Goal: Transaction & Acquisition: Purchase product/service

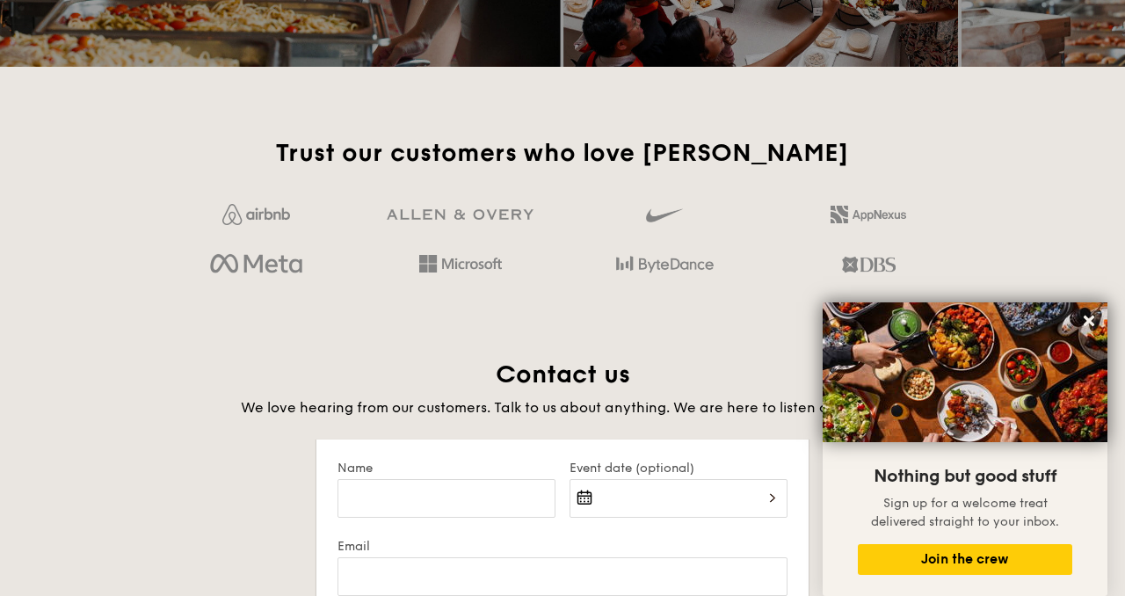
scroll to position [3111, 0]
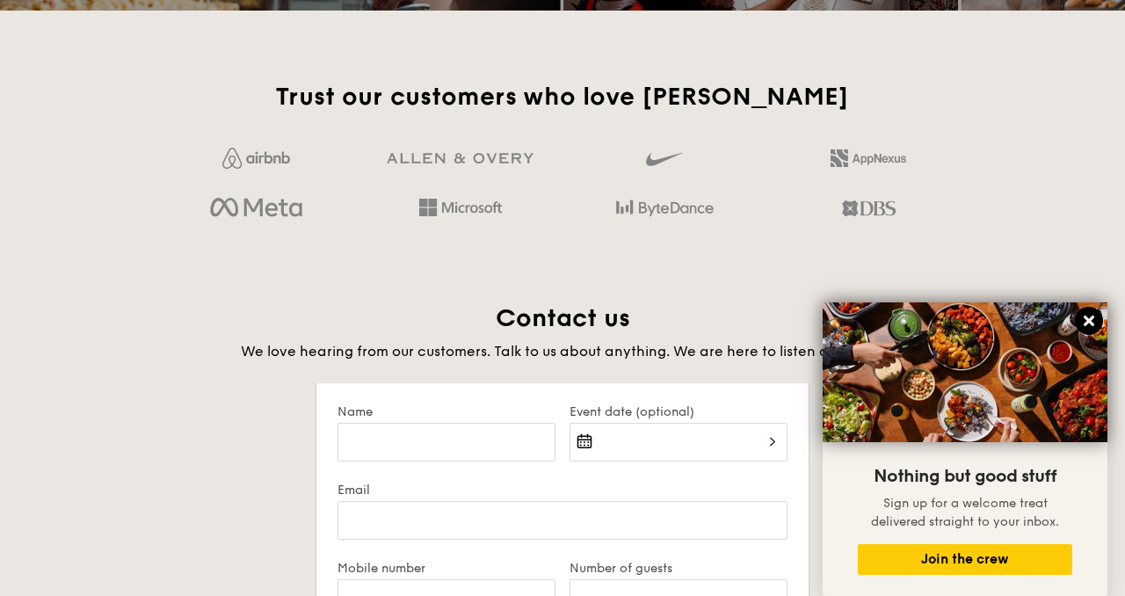
click at [1091, 323] on icon at bounding box center [1089, 321] width 11 height 11
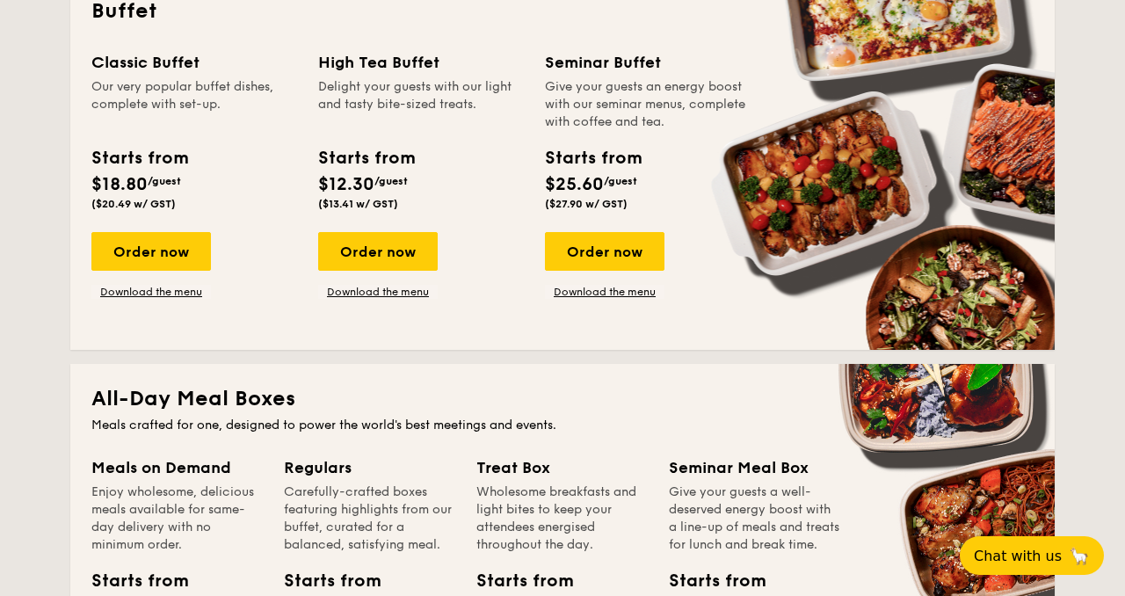
scroll to position [0, 0]
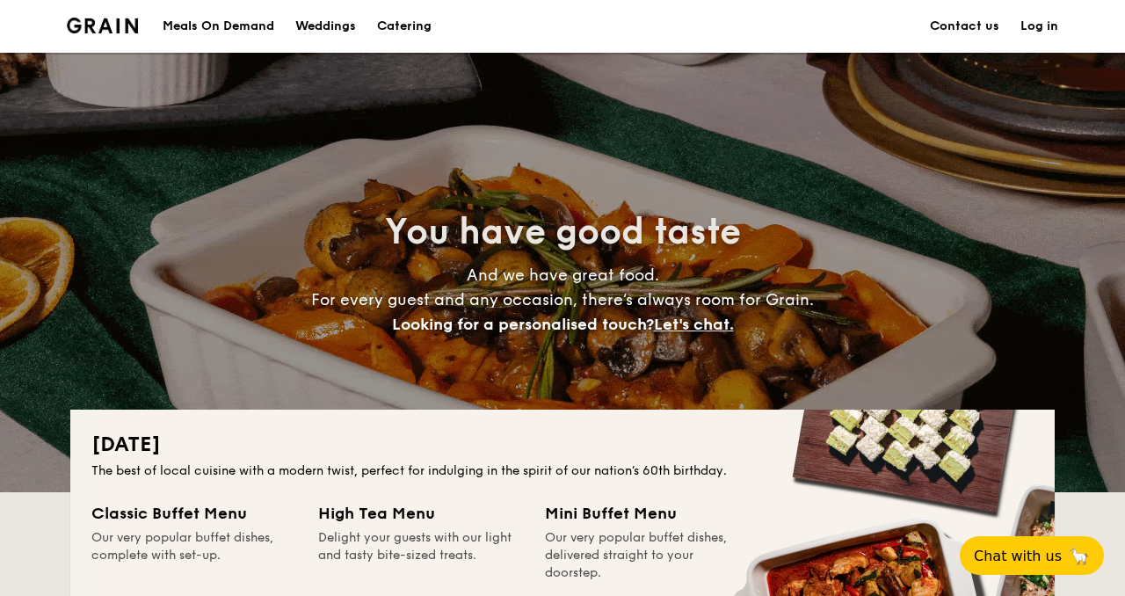
click at [403, 23] on h1 "Catering" at bounding box center [404, 26] width 54 height 53
click at [209, 26] on div "Meals On Demand" at bounding box center [219, 26] width 112 height 53
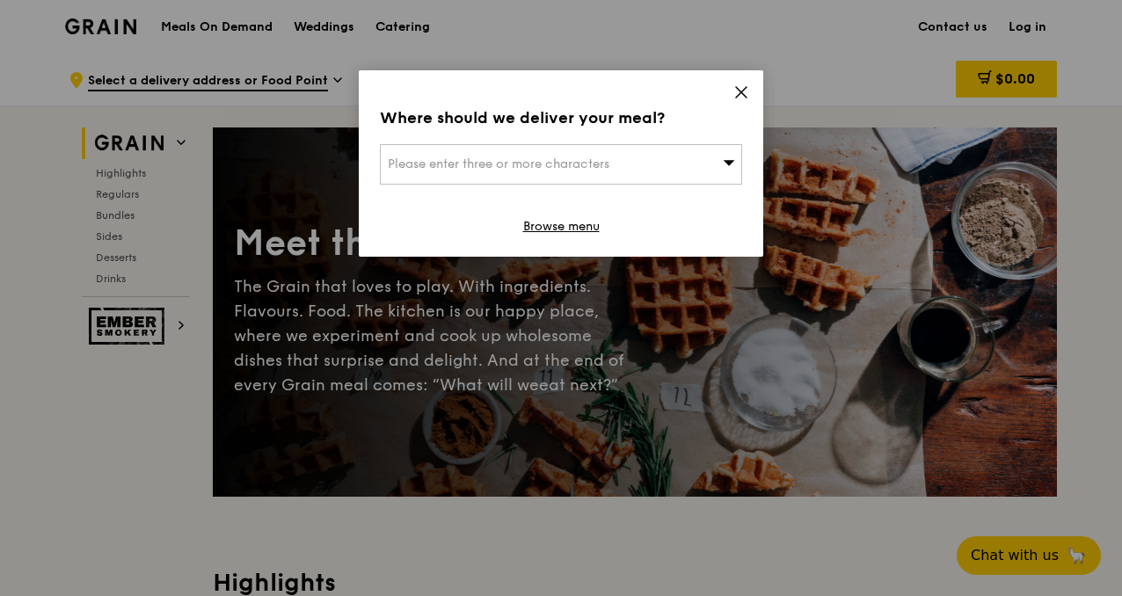
click at [736, 90] on icon at bounding box center [741, 92] width 16 height 16
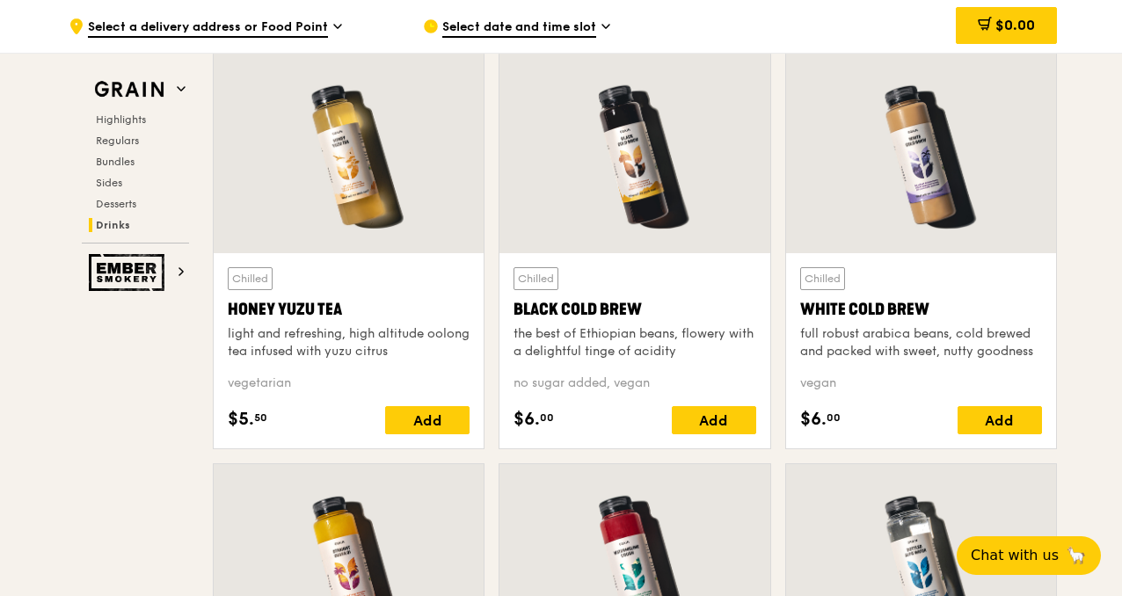
scroll to position [6534, 0]
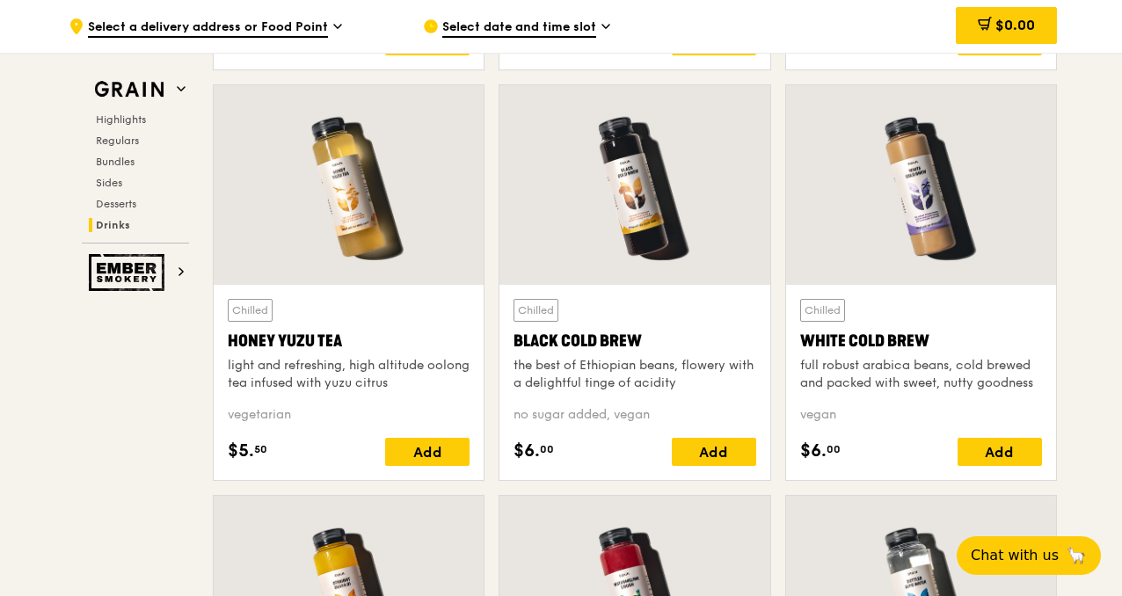
click at [879, 332] on div "White Cold Brew" at bounding box center [921, 341] width 242 height 25
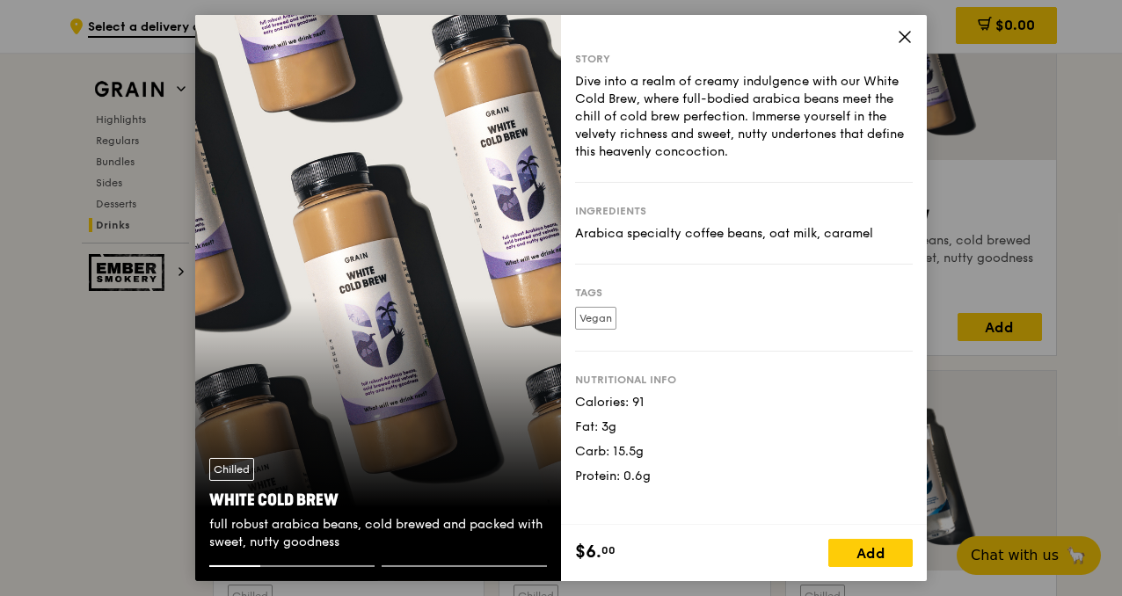
scroll to position [6663, 0]
click at [497, 364] on div "Chilled White Cold Brew full robust arabica beans, cold brewed and packed with …" at bounding box center [378, 298] width 366 height 566
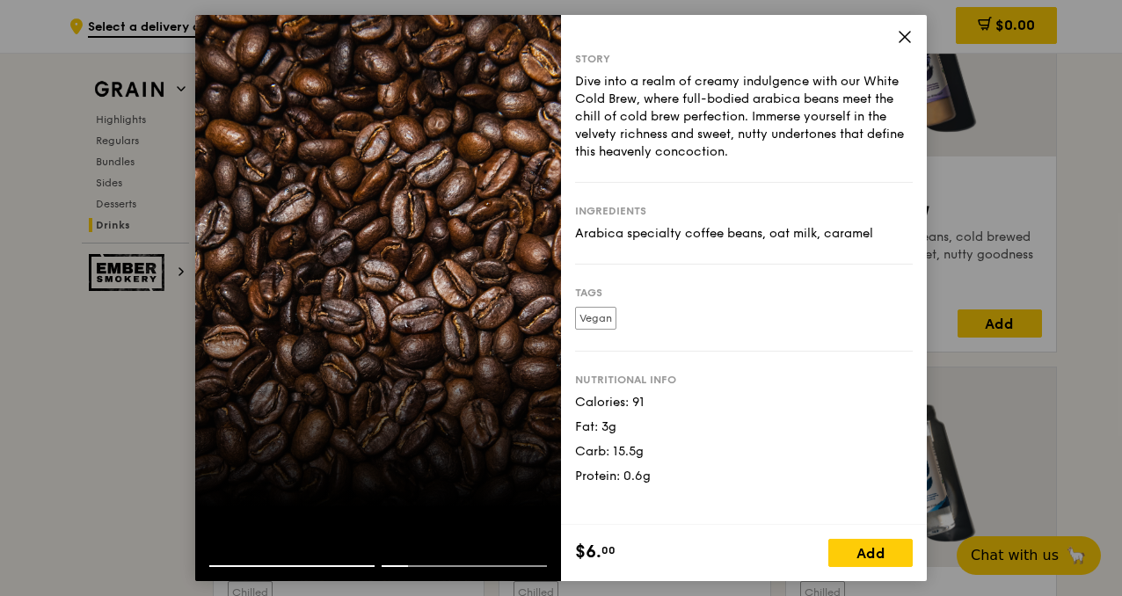
click at [900, 41] on icon at bounding box center [904, 37] width 11 height 11
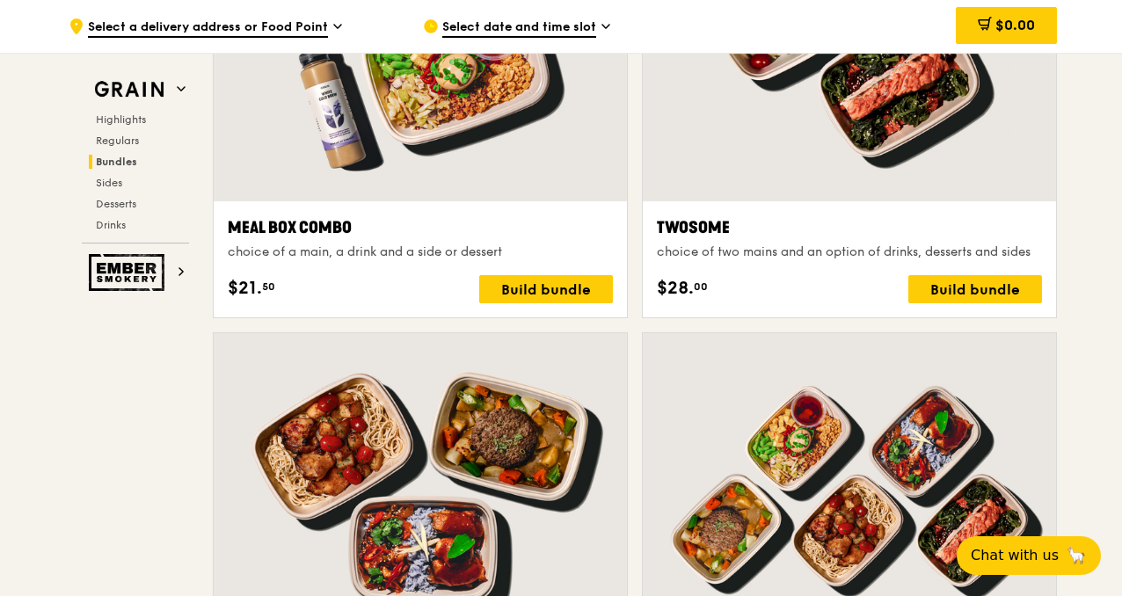
scroll to position [2426, 0]
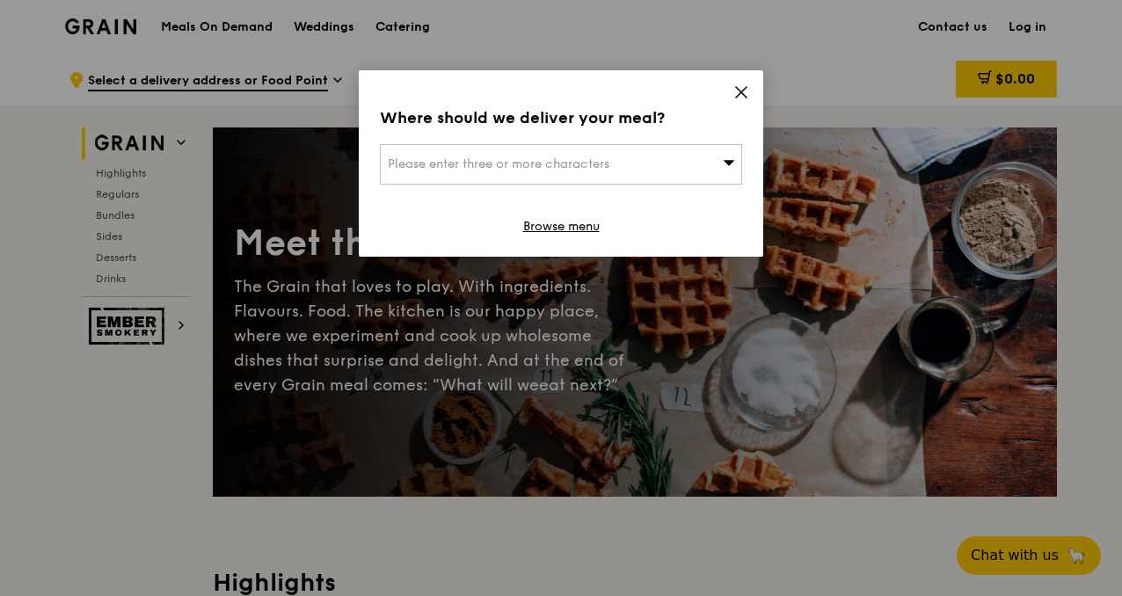
click at [743, 86] on icon at bounding box center [741, 92] width 16 height 16
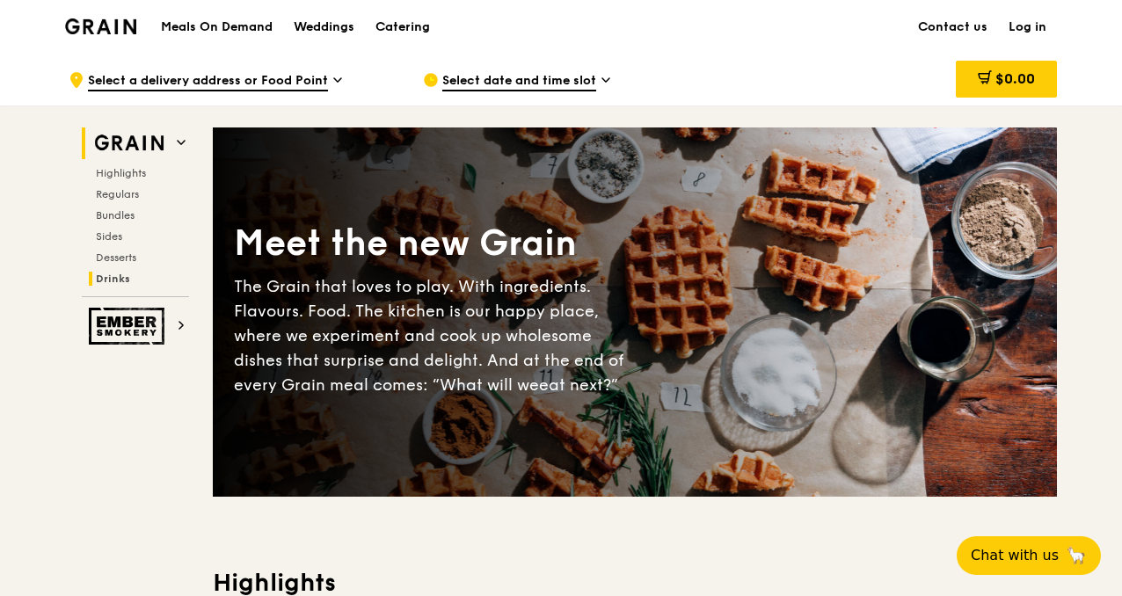
click at [158, 284] on div "Grain Highlights Regulars Bundles Sides Desserts Drinks" at bounding box center [135, 212] width 107 height 170
click at [131, 229] on h2 "Sides" at bounding box center [139, 236] width 100 height 14
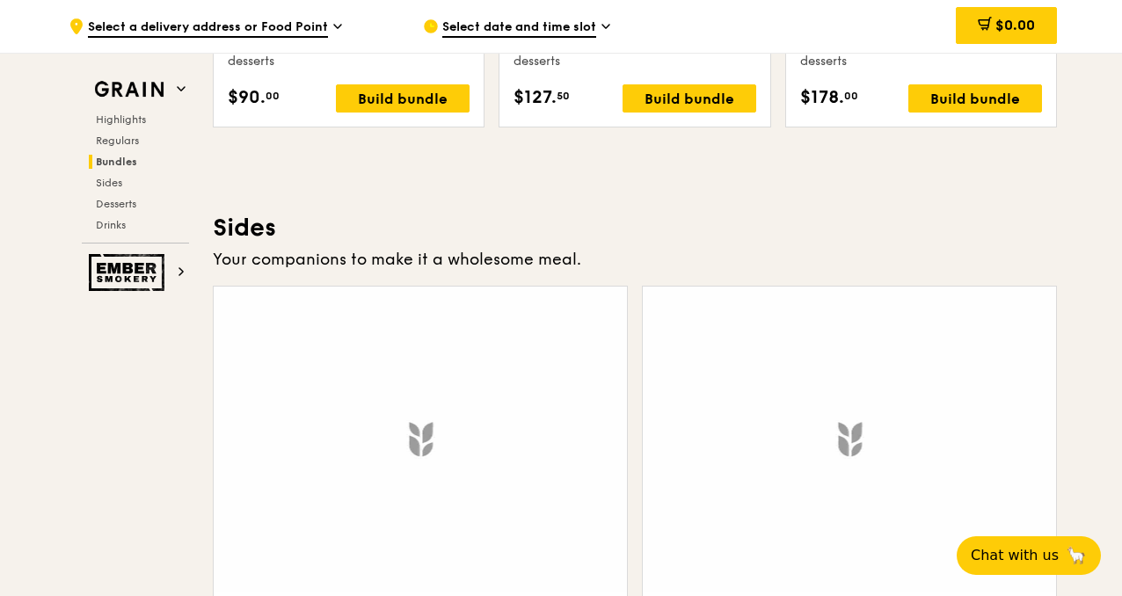
scroll to position [3899, 0]
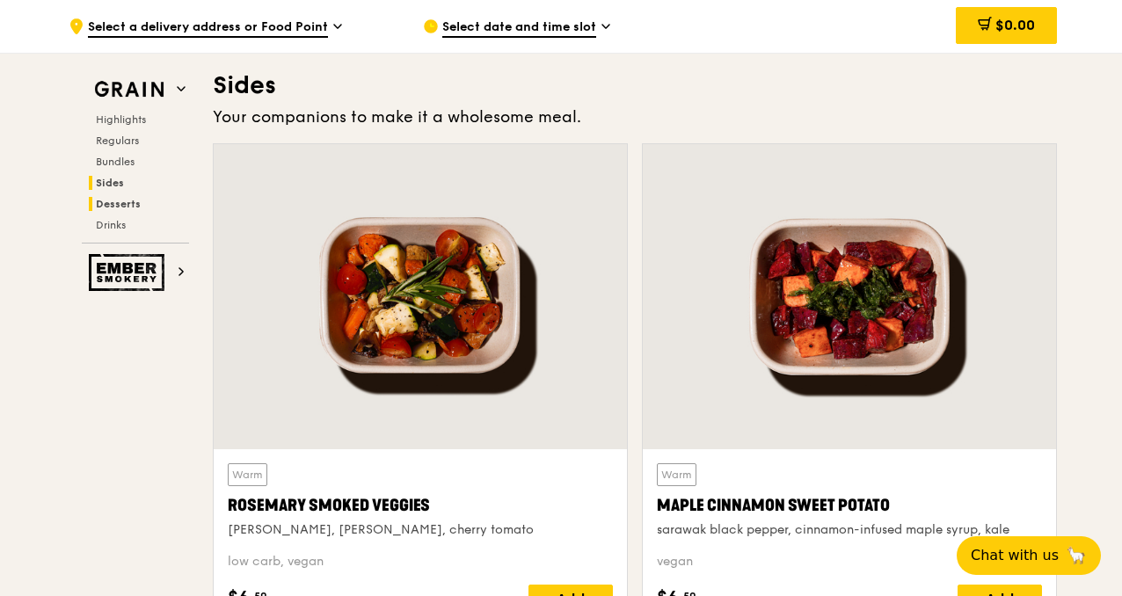
click at [131, 206] on span "Desserts" at bounding box center [118, 204] width 45 height 12
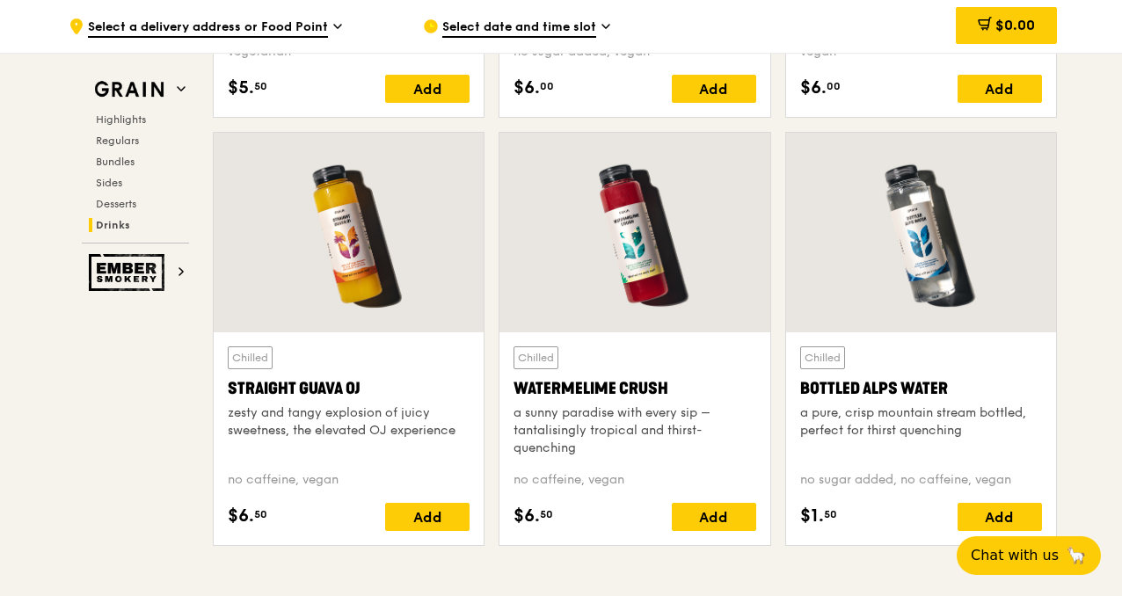
scroll to position [6906, 0]
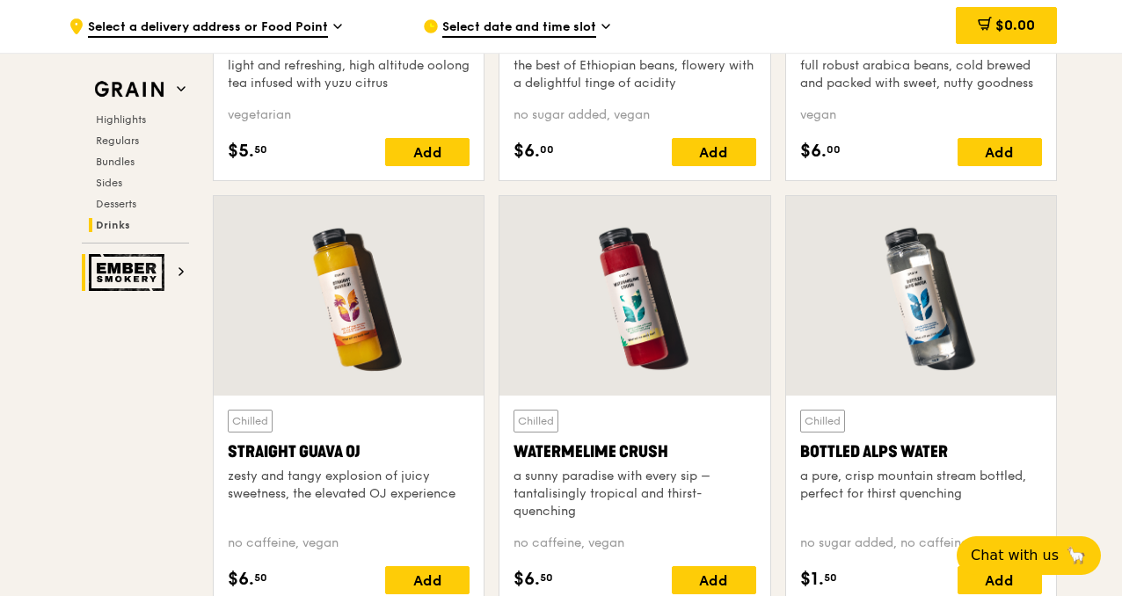
click at [165, 266] on img at bounding box center [129, 272] width 81 height 37
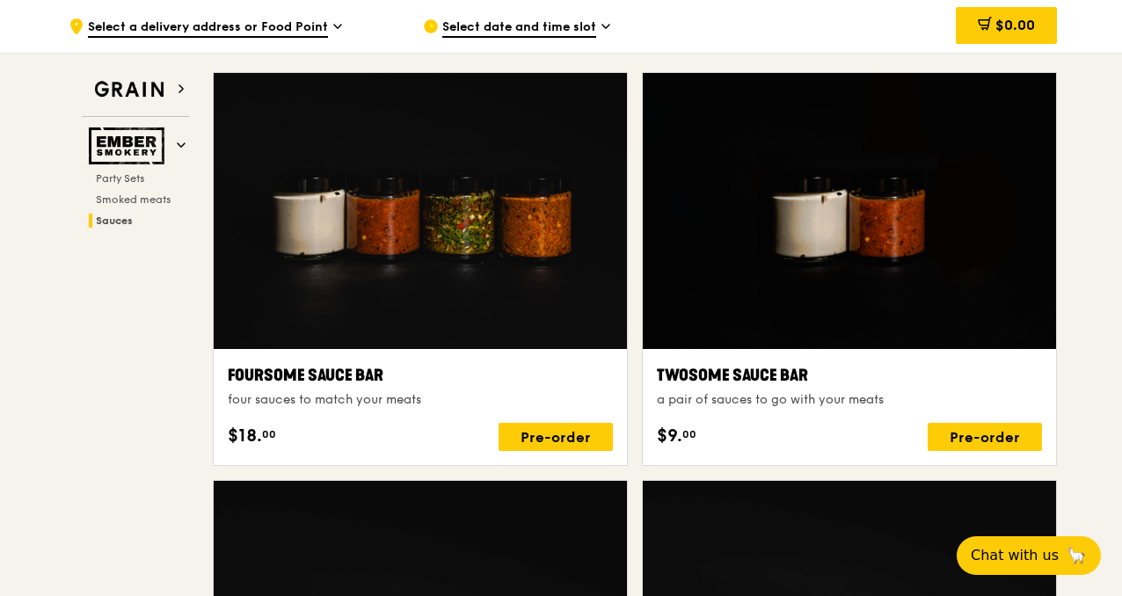
scroll to position [1387, 0]
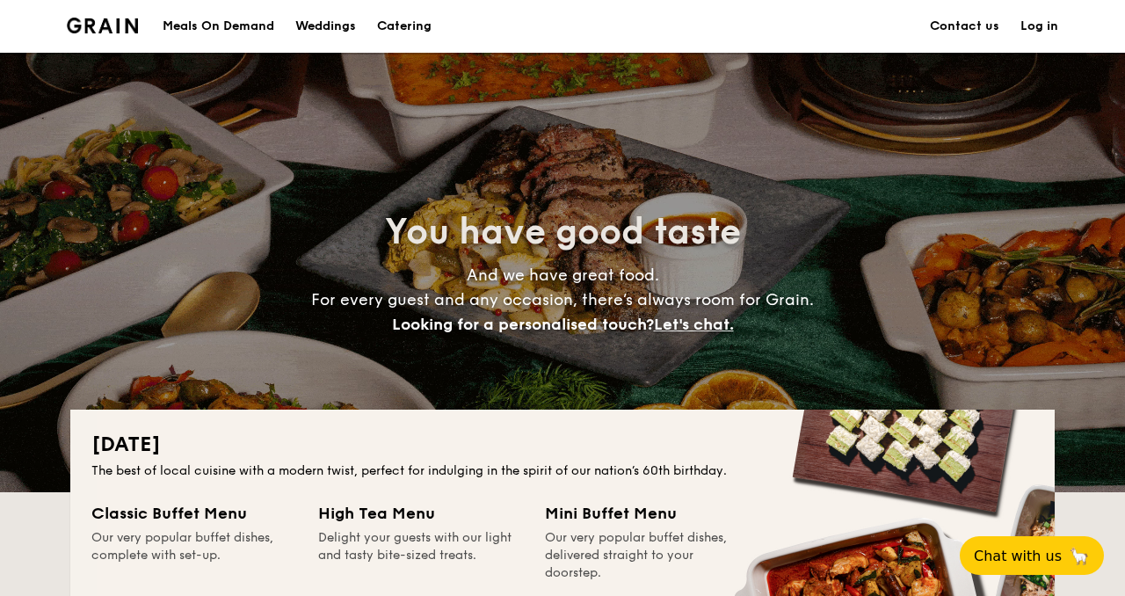
click at [418, 33] on h1 "Catering" at bounding box center [404, 26] width 54 height 53
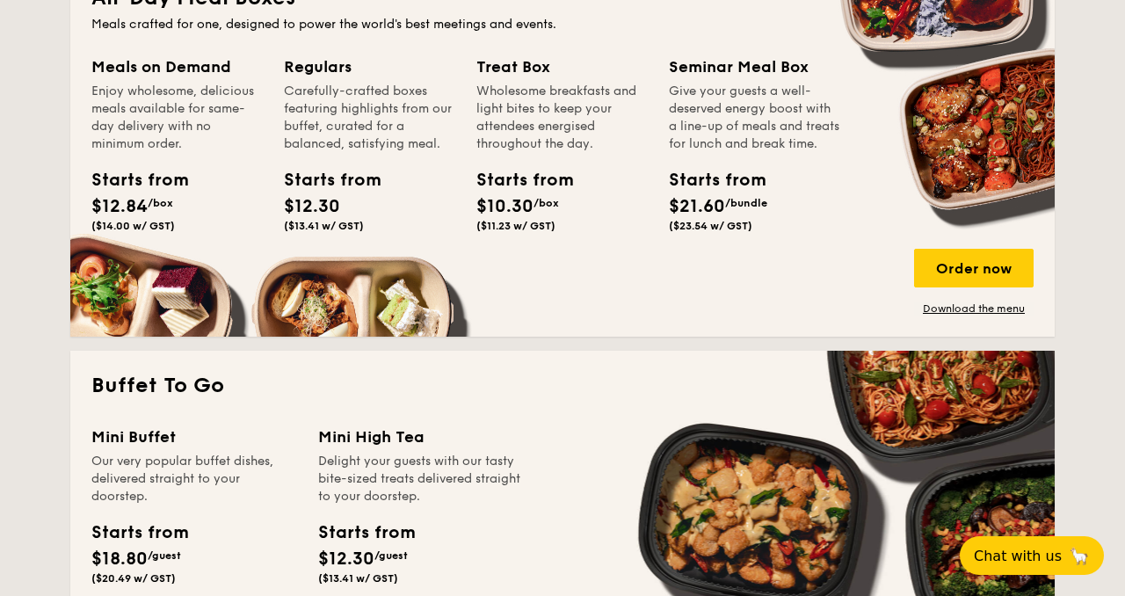
scroll to position [1236, 0]
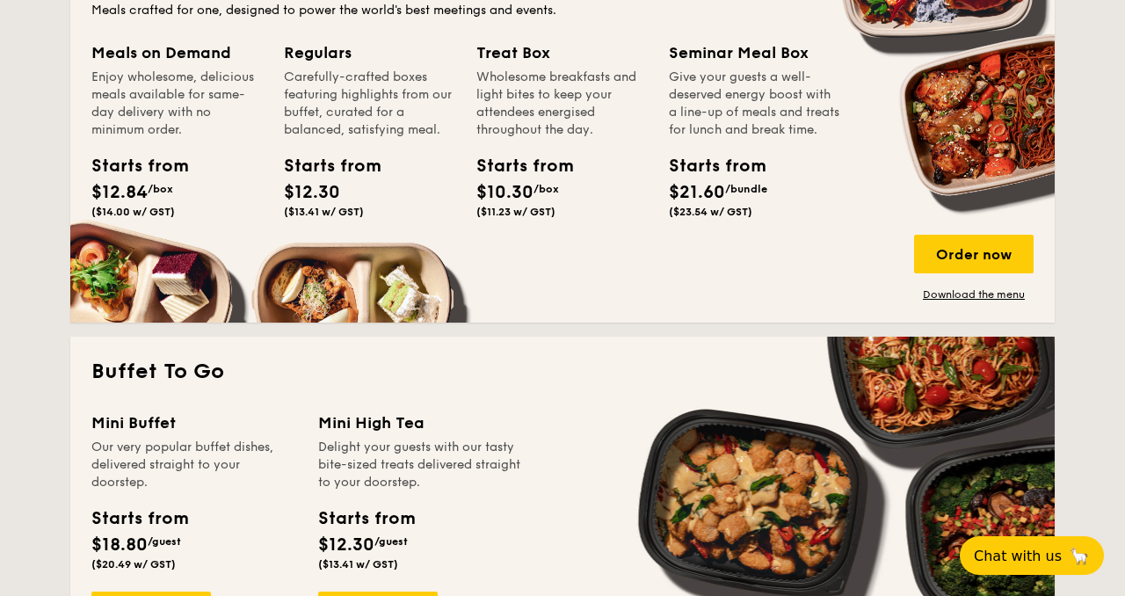
click at [715, 179] on div "Starts from" at bounding box center [708, 166] width 79 height 26
click at [970, 259] on div "Order now" at bounding box center [974, 254] width 120 height 39
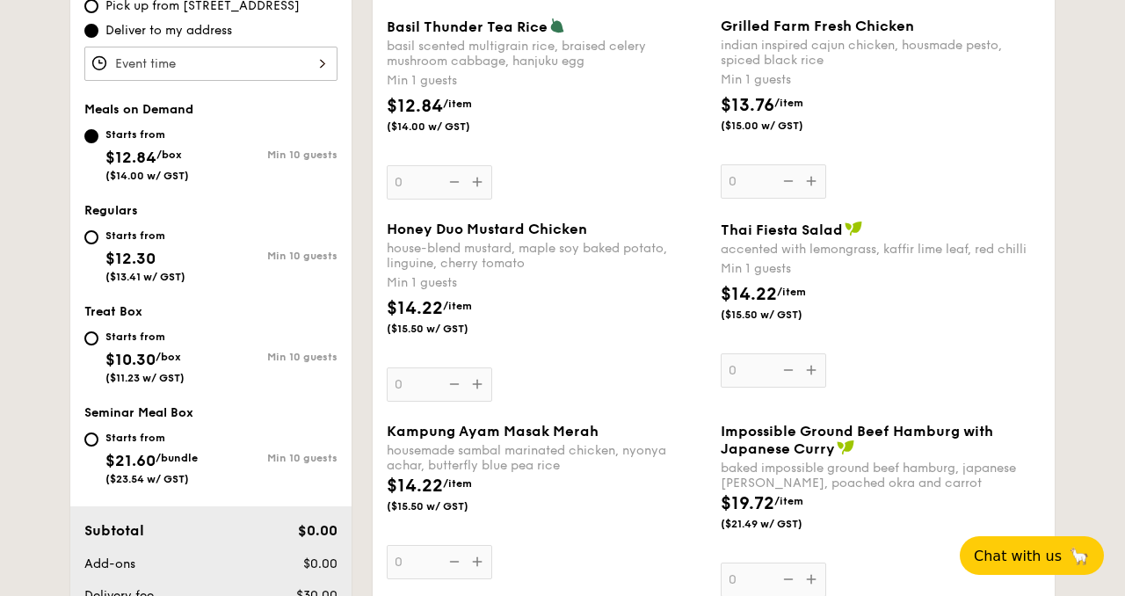
scroll to position [609, 0]
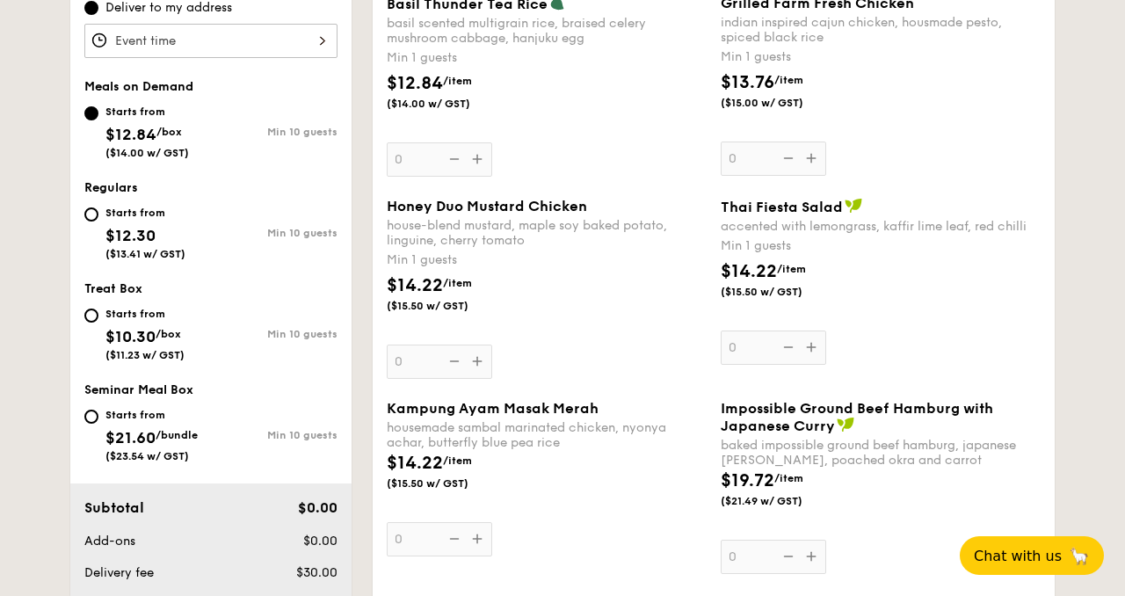
click at [82, 422] on div "Starts from $21.60 /bundle ($23.54 w/ GST) Min 10 guests" at bounding box center [210, 438] width 267 height 69
click at [90, 423] on input "Starts from $21.60 /bundle ($23.54 w/ GST) Min 10 guests" at bounding box center [91, 417] width 14 height 14
radio input "true"
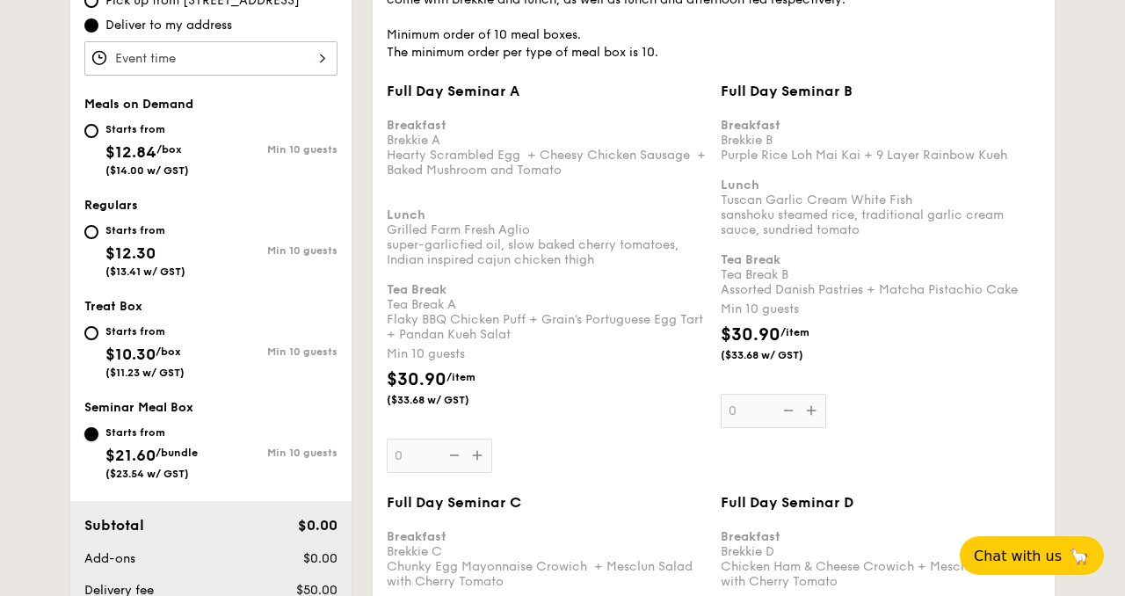
scroll to position [590, 0]
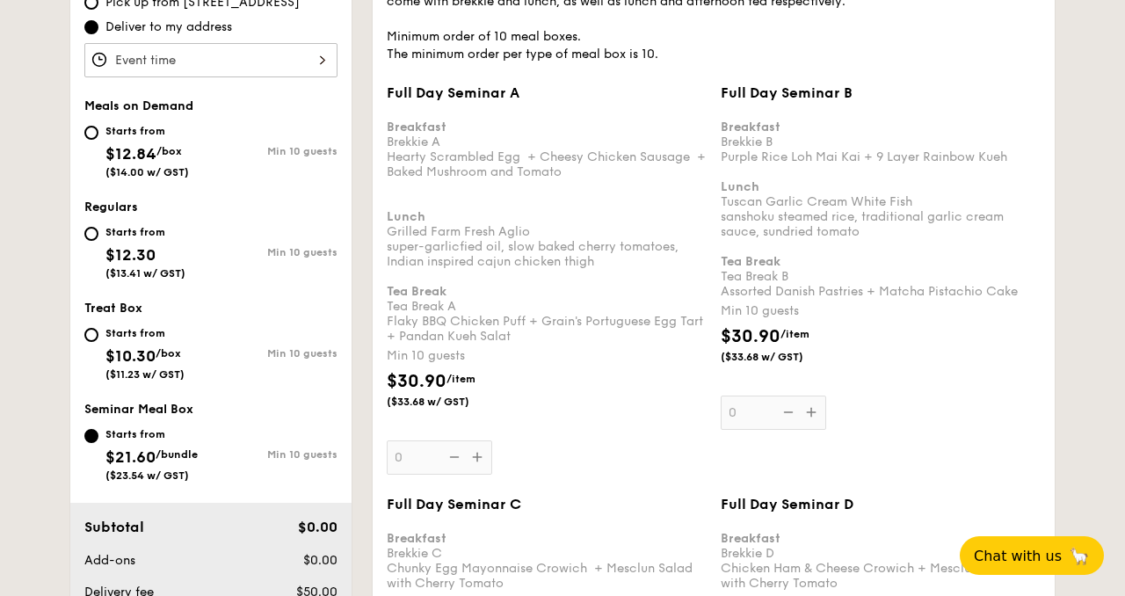
click at [481, 460] on div "Full Day Seminar A Breakfast Brekkie A Hearty Scrambled Egg  + Cheesy Chicken S…" at bounding box center [547, 279] width 320 height 390
click at [481, 460] on input "0" at bounding box center [439, 457] width 105 height 34
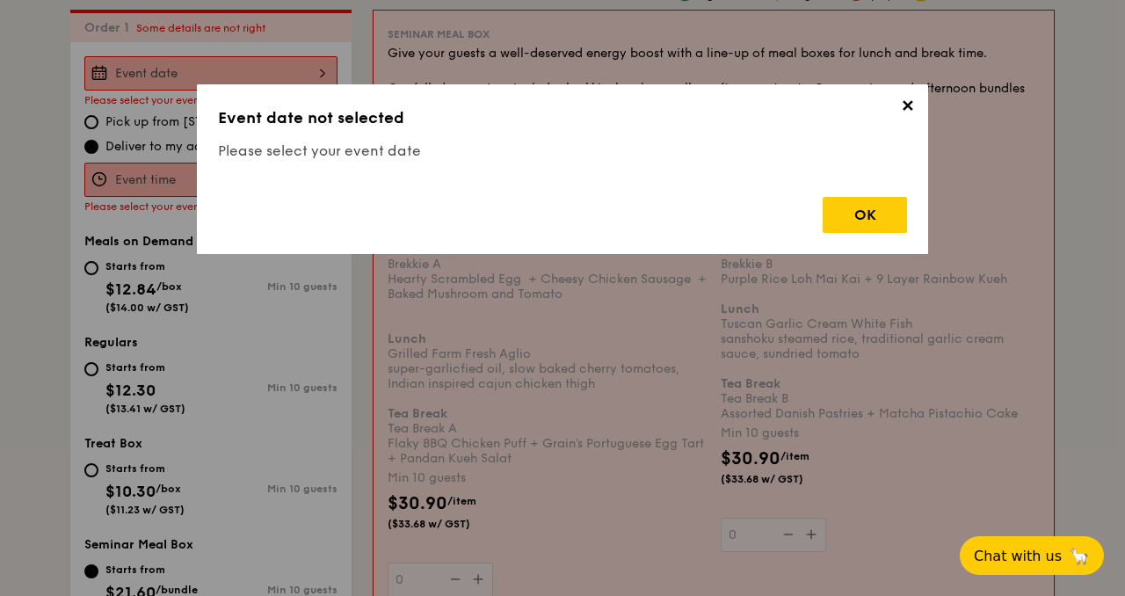
scroll to position [469, 0]
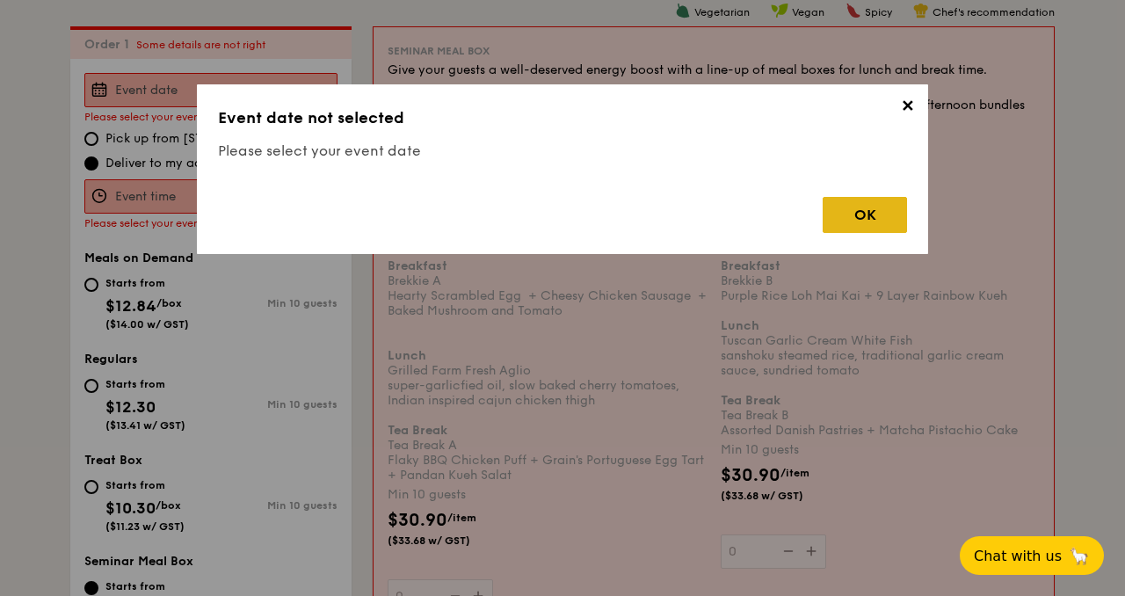
click at [859, 210] on div "OK" at bounding box center [865, 215] width 84 height 36
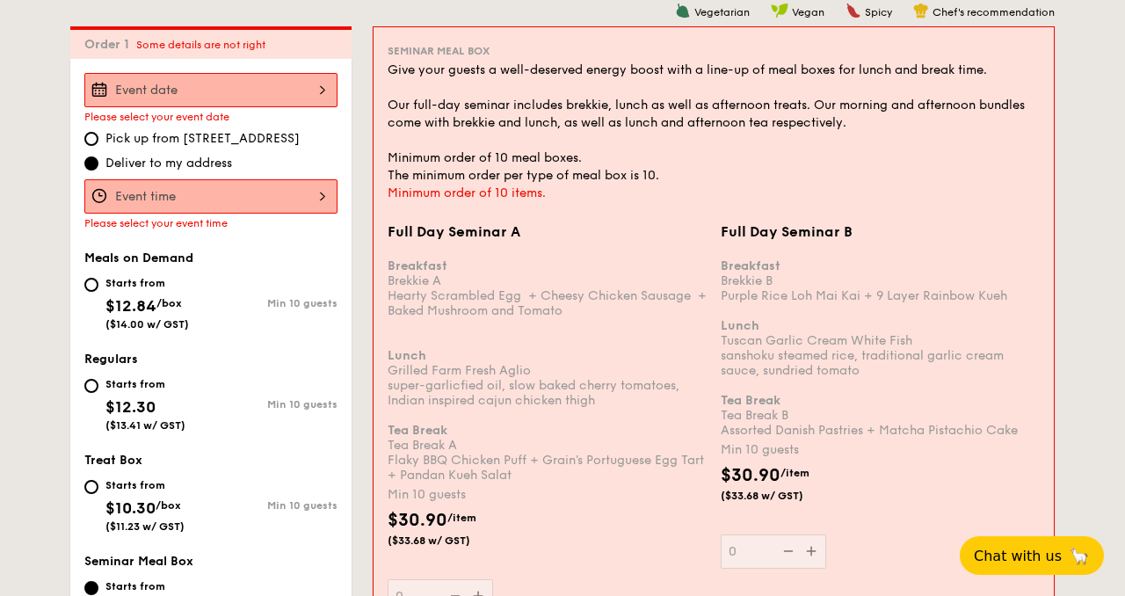
click at [880, 299] on div "Breakfast Brekkie B Purple Rice Loh Mai Kai + 9 Layer Rainbow Kueh Lunch Tuscan…" at bounding box center [880, 340] width 319 height 194
click at [826, 534] on input "0" at bounding box center [773, 551] width 105 height 34
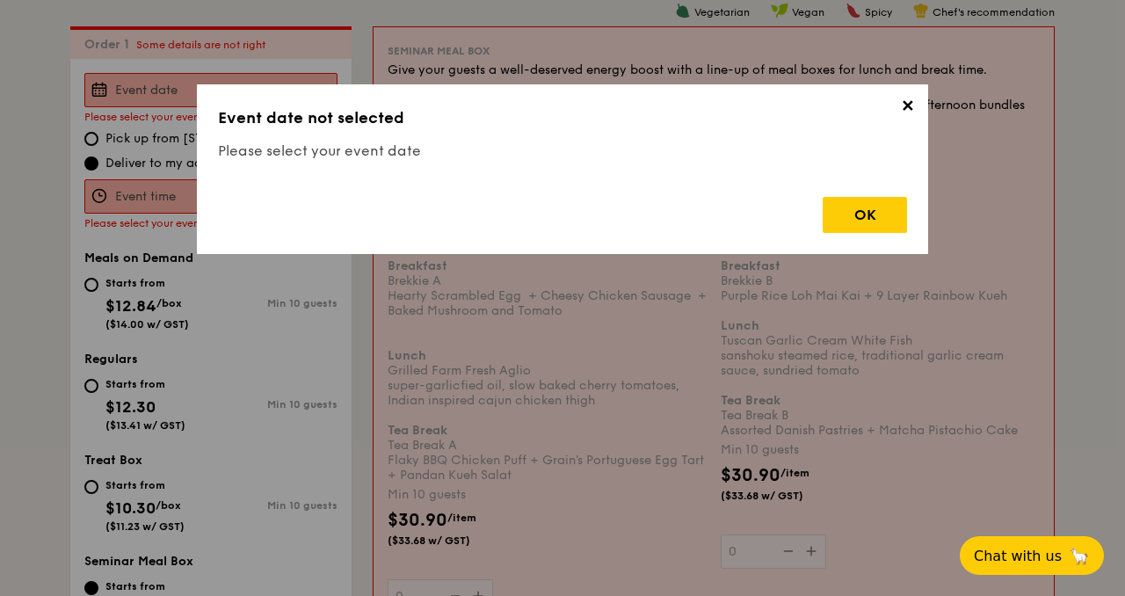
click at [910, 112] on span "✕" at bounding box center [907, 109] width 25 height 25
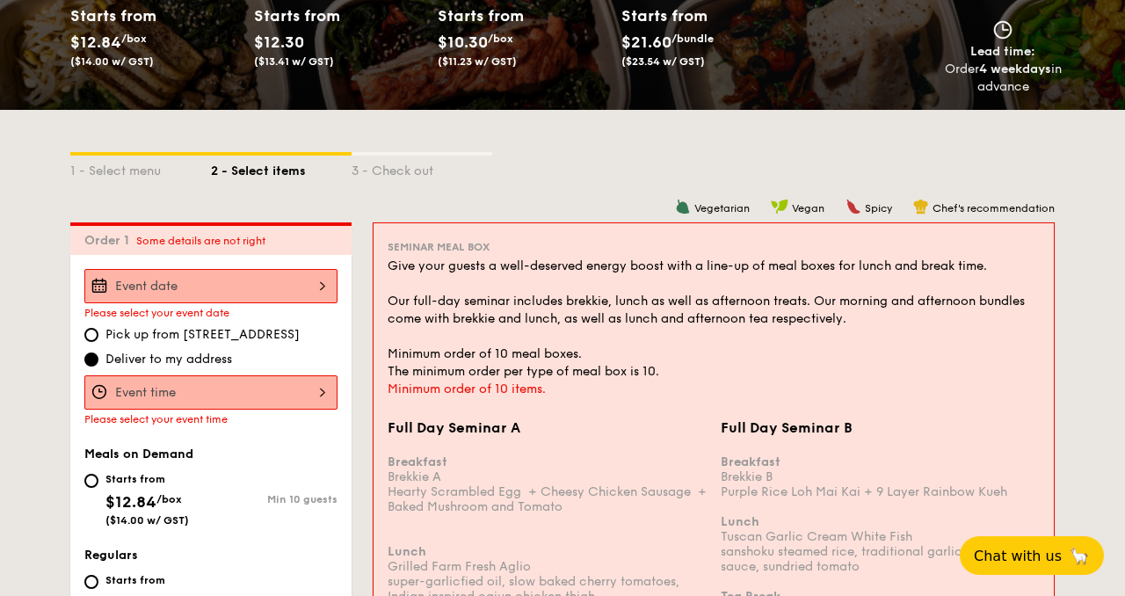
scroll to position [0, 0]
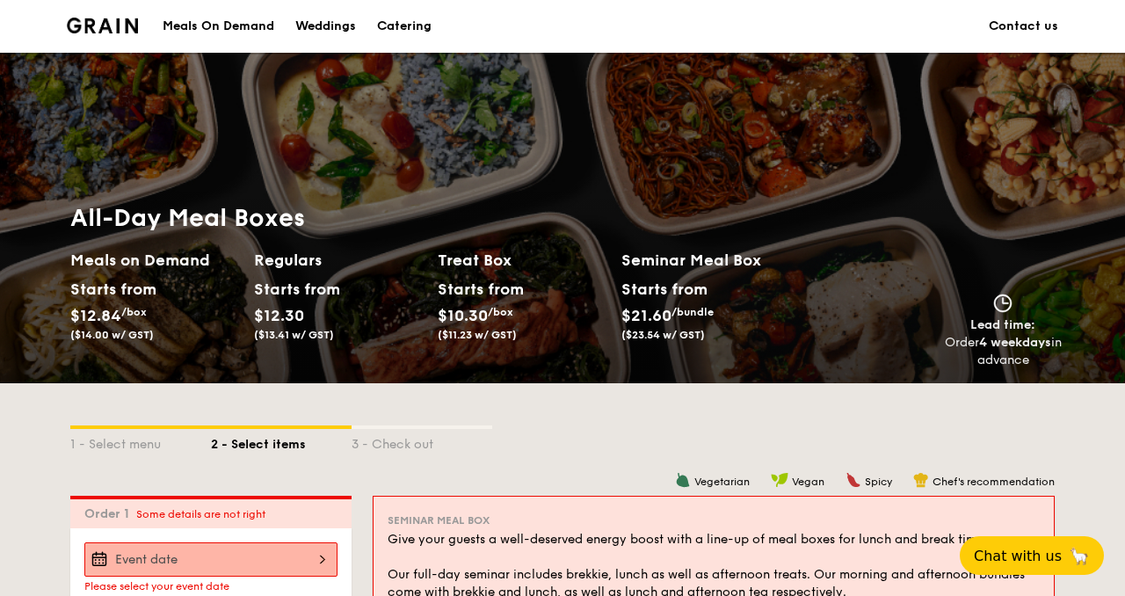
click at [89, 30] on img at bounding box center [102, 26] width 71 height 16
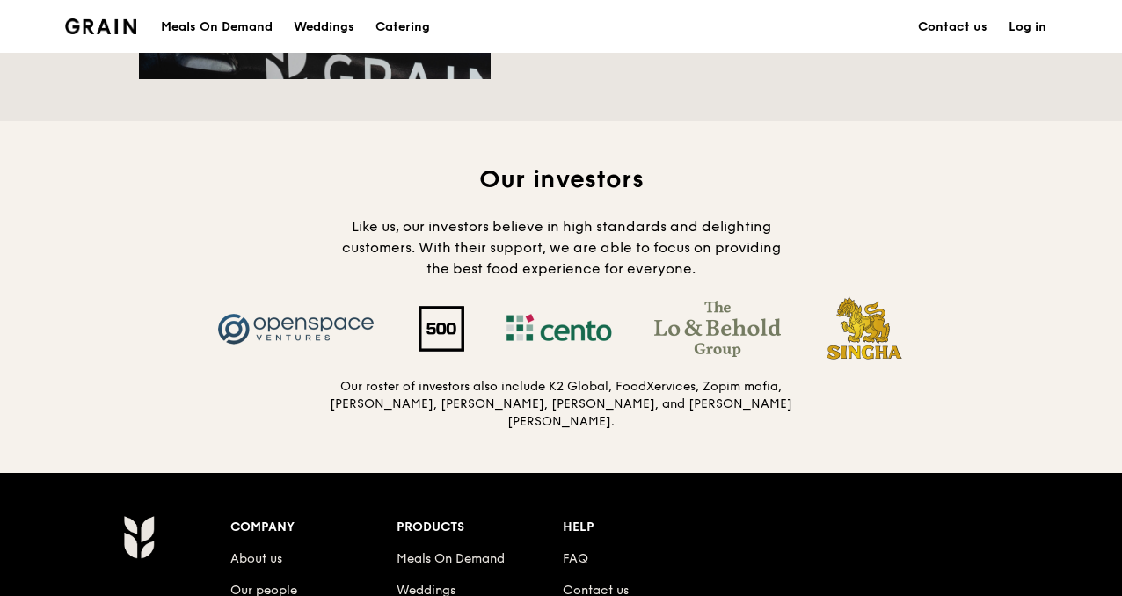
scroll to position [1636, 0]
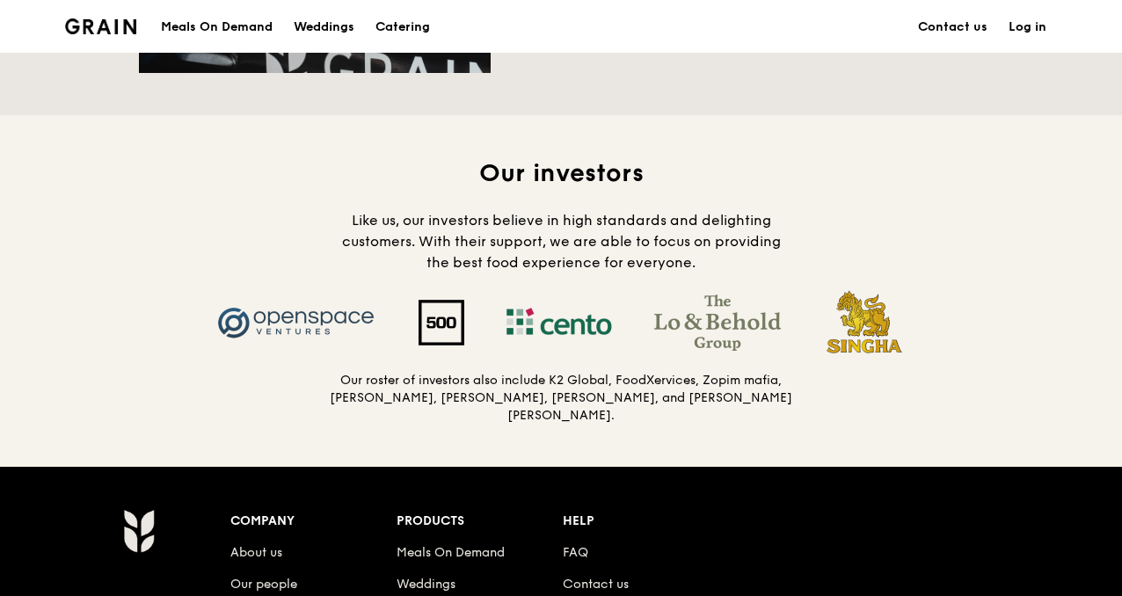
click at [425, 324] on img at bounding box center [441, 323] width 88 height 46
click at [440, 324] on img at bounding box center [441, 323] width 88 height 46
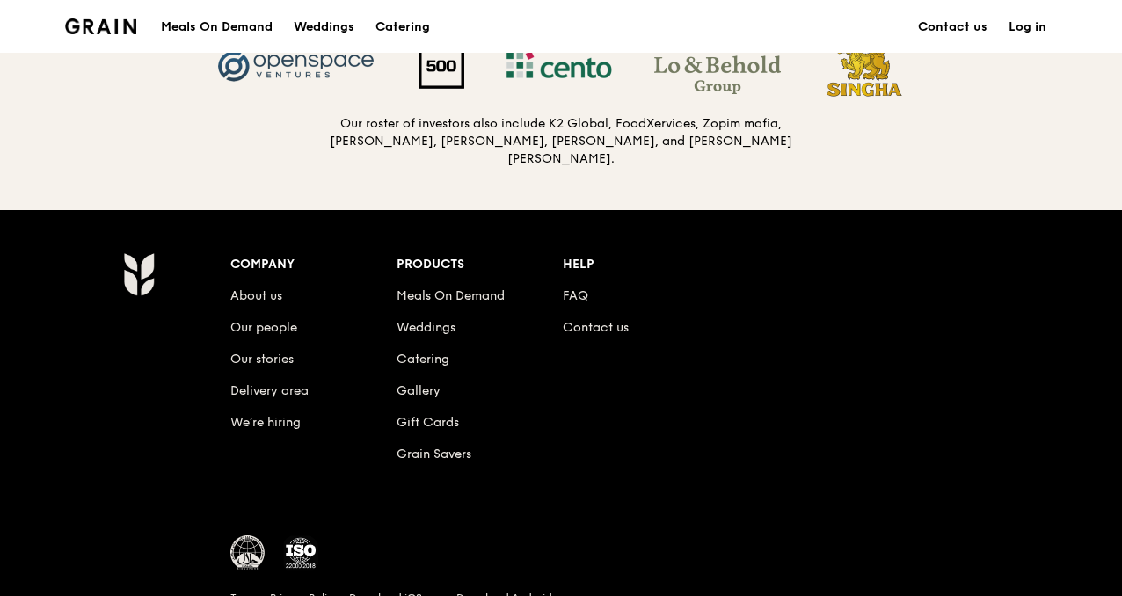
scroll to position [1895, 0]
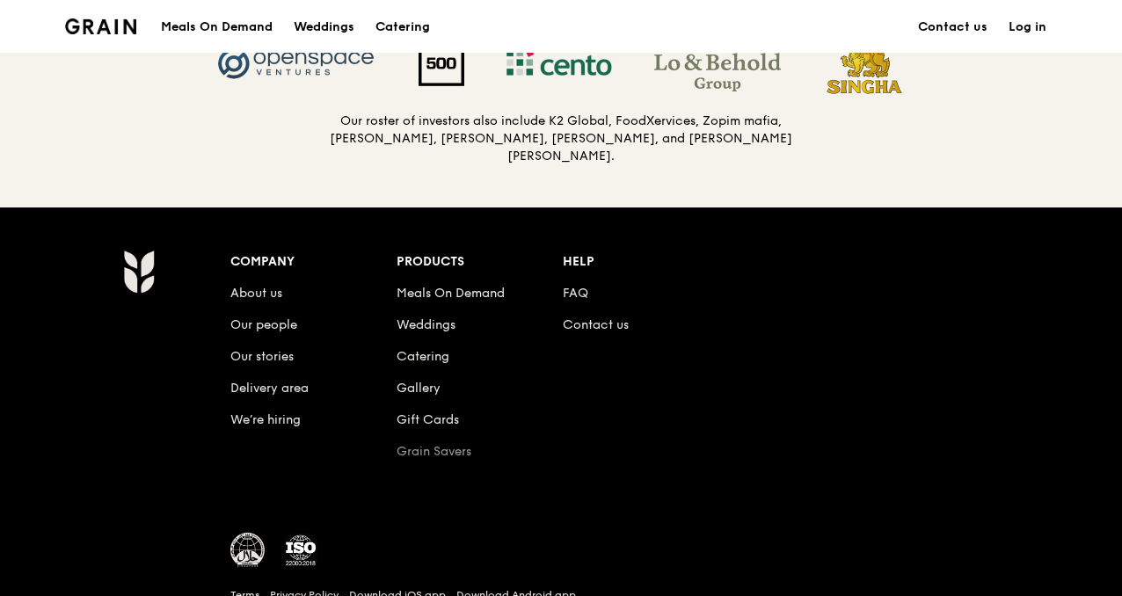
click at [411, 444] on link "Grain Savers" at bounding box center [433, 451] width 75 height 15
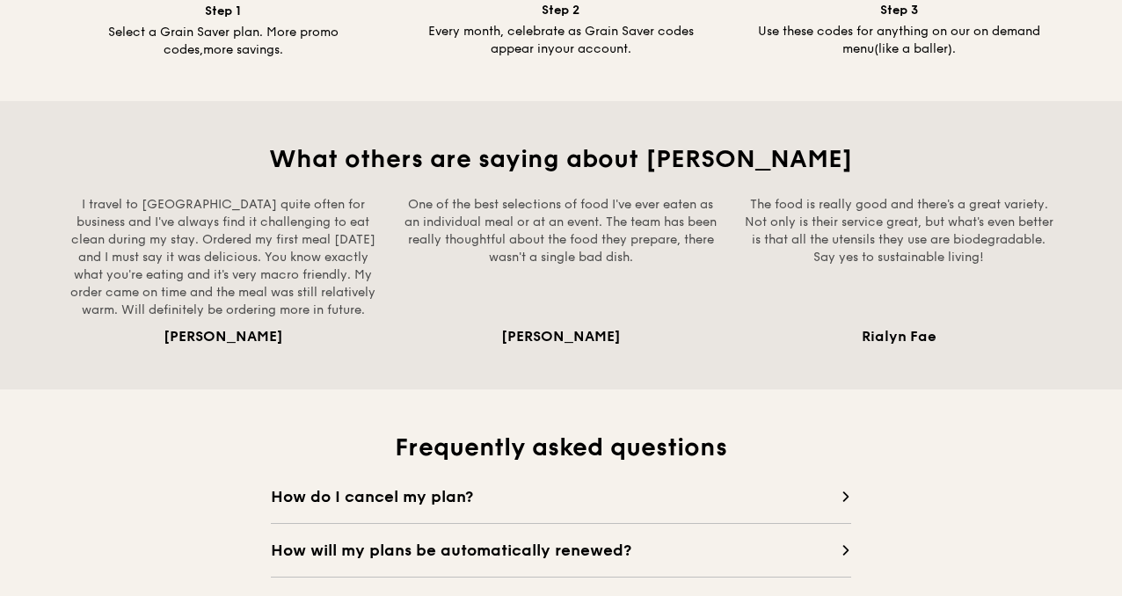
scroll to position [1402, 0]
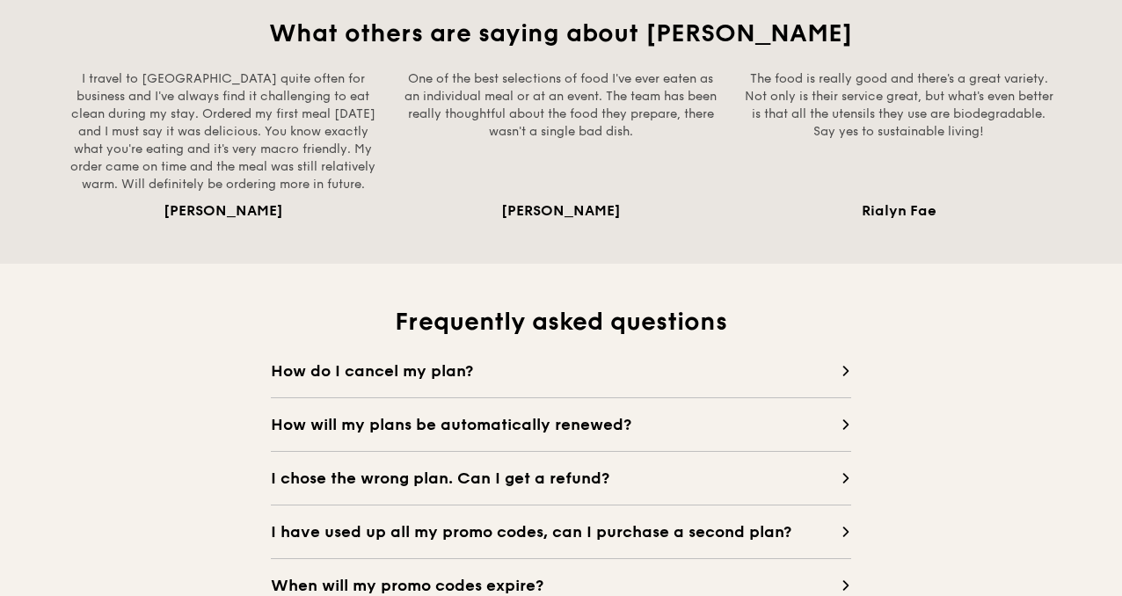
click at [386, 381] on span "How do I cancel my plan?" at bounding box center [556, 371] width 570 height 25
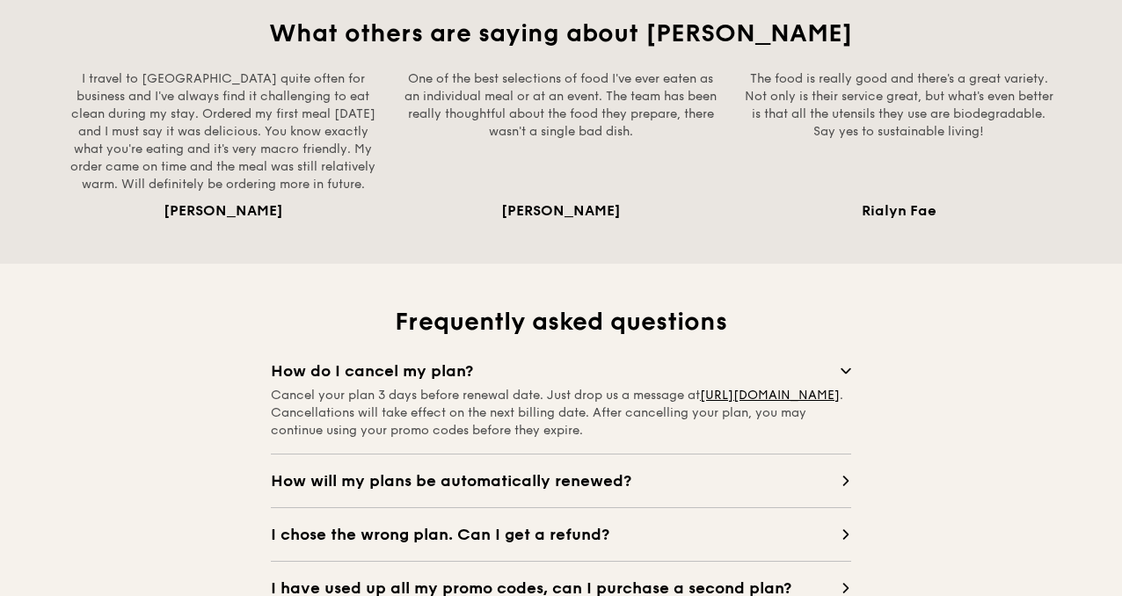
click at [386, 381] on span "How do I cancel my plan?" at bounding box center [556, 371] width 570 height 25
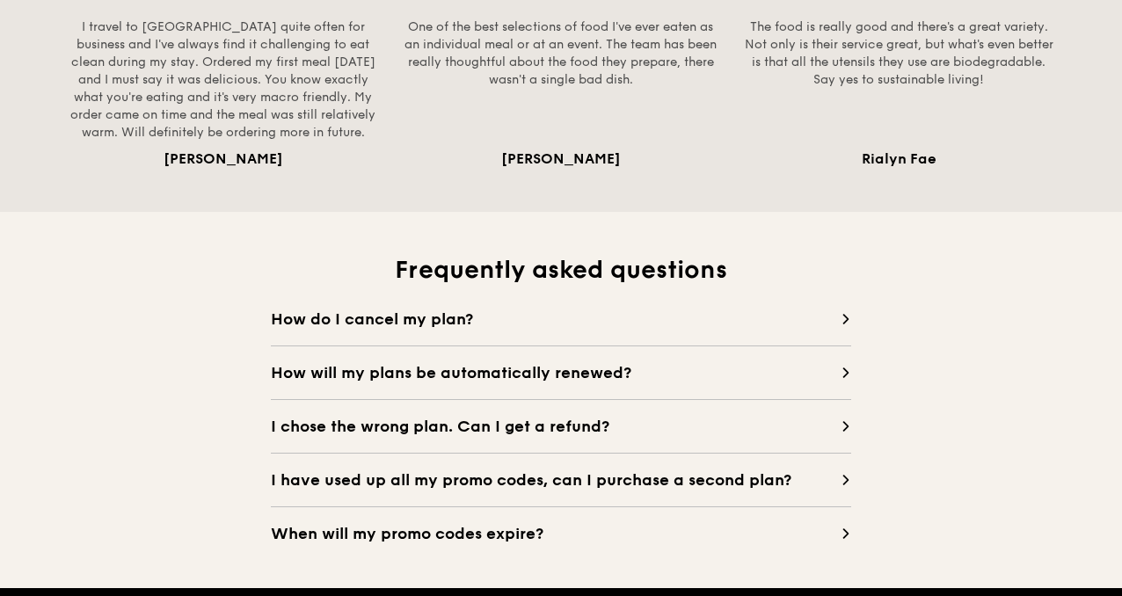
scroll to position [1472, 0]
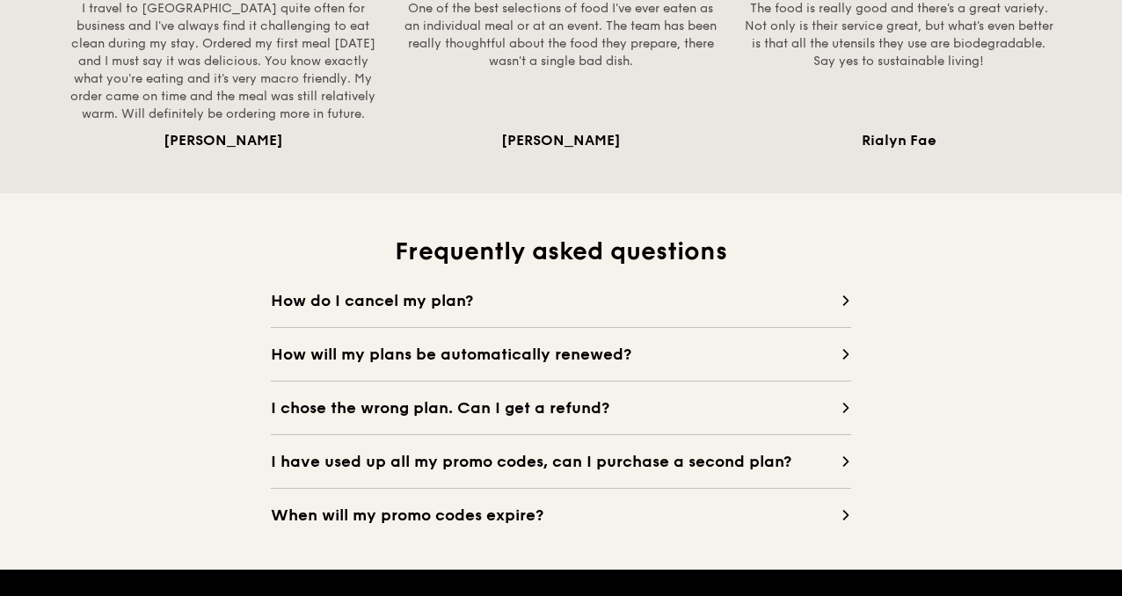
click at [476, 422] on div "How do I cancel my plan? Cancel your plan 3 days before renewal date. Just drop…" at bounding box center [561, 407] width 580 height 239
click at [482, 402] on span "I chose the wrong plan. Can I get a refund?" at bounding box center [556, 408] width 570 height 25
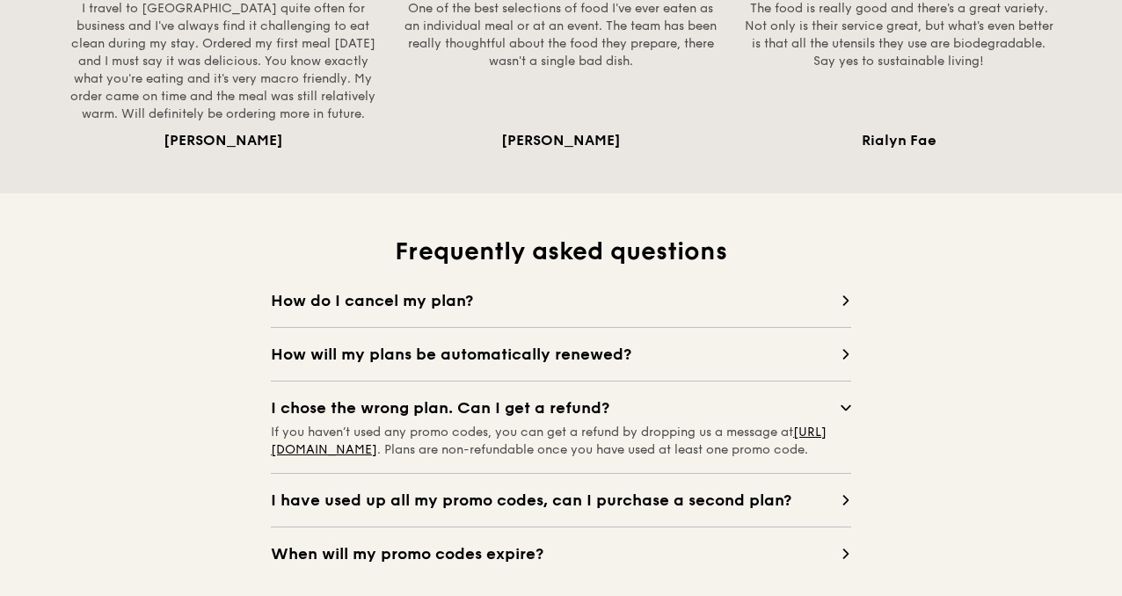
click at [493, 396] on span "I chose the wrong plan. Can I get a refund?" at bounding box center [556, 408] width 570 height 25
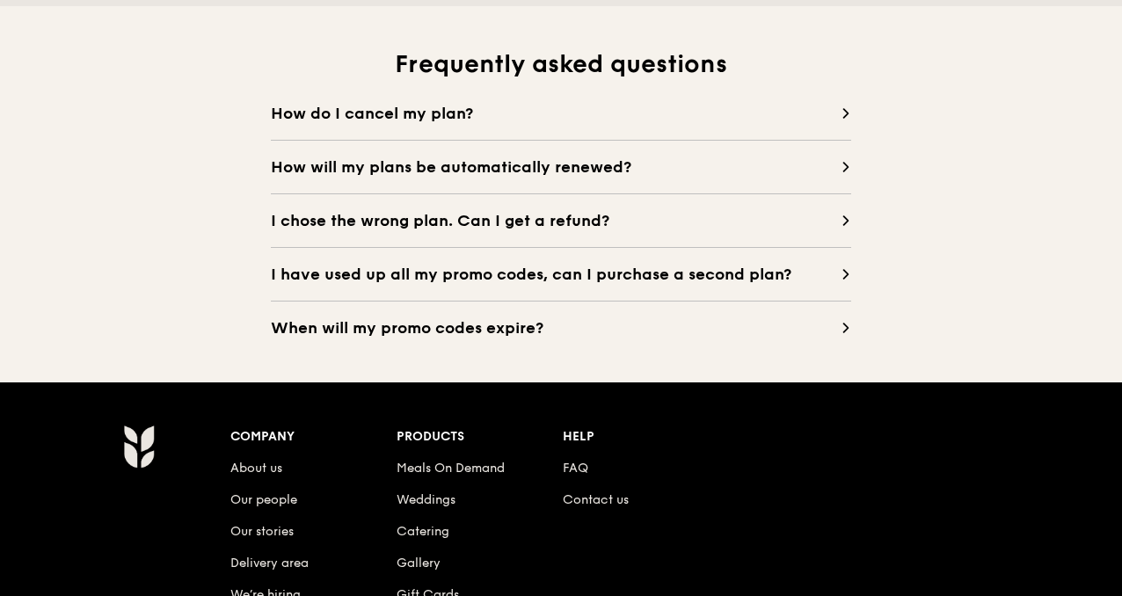
scroll to position [1725, 0]
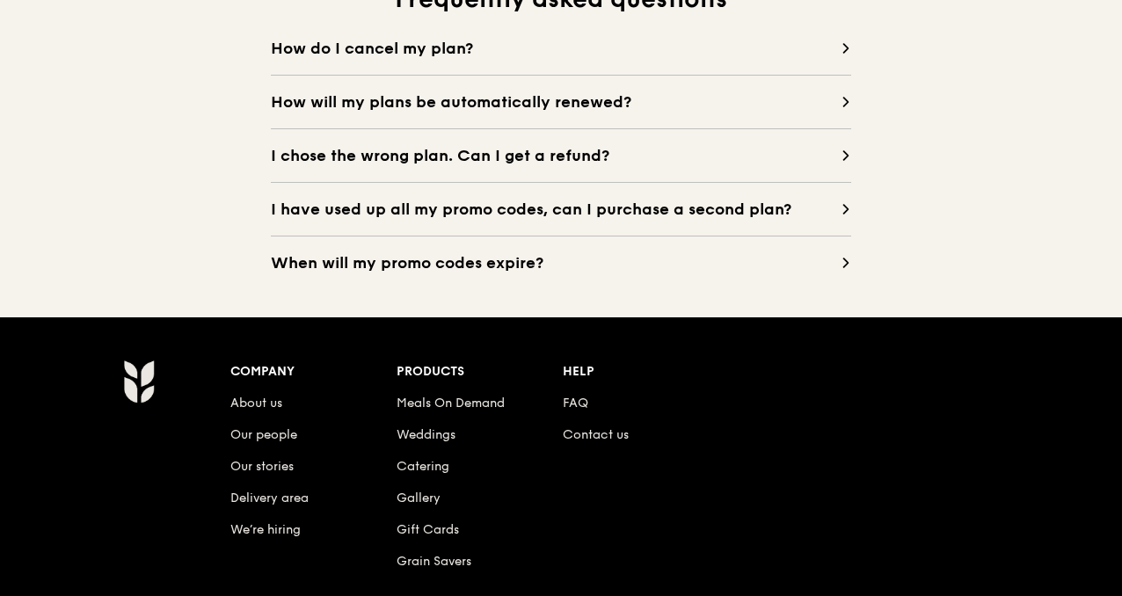
click at [476, 252] on span "When will my promo codes expire?" at bounding box center [556, 263] width 570 height 25
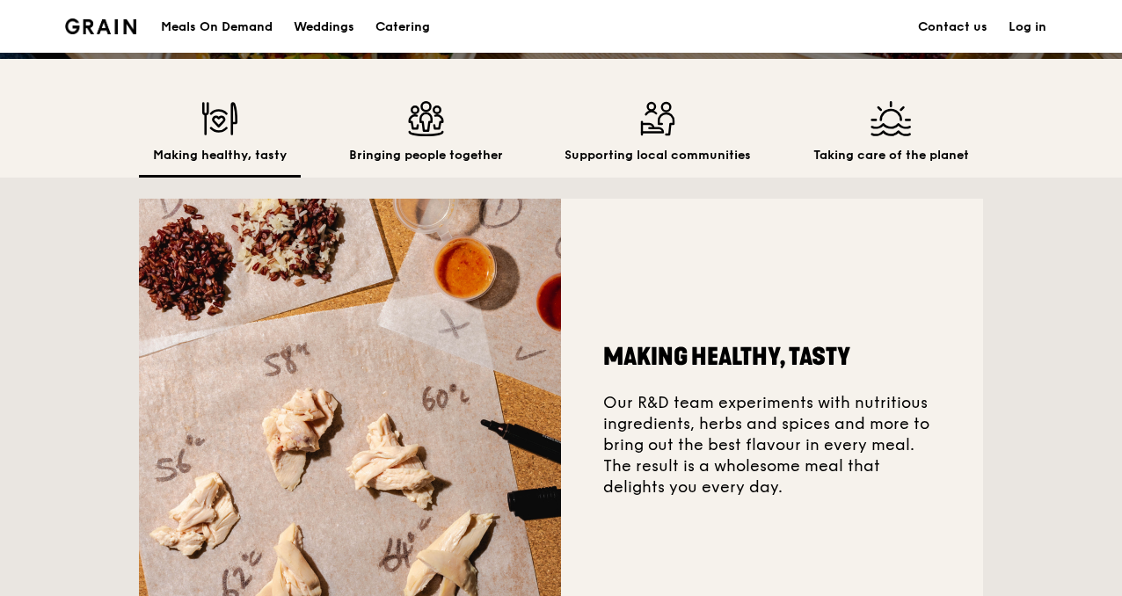
scroll to position [445, 0]
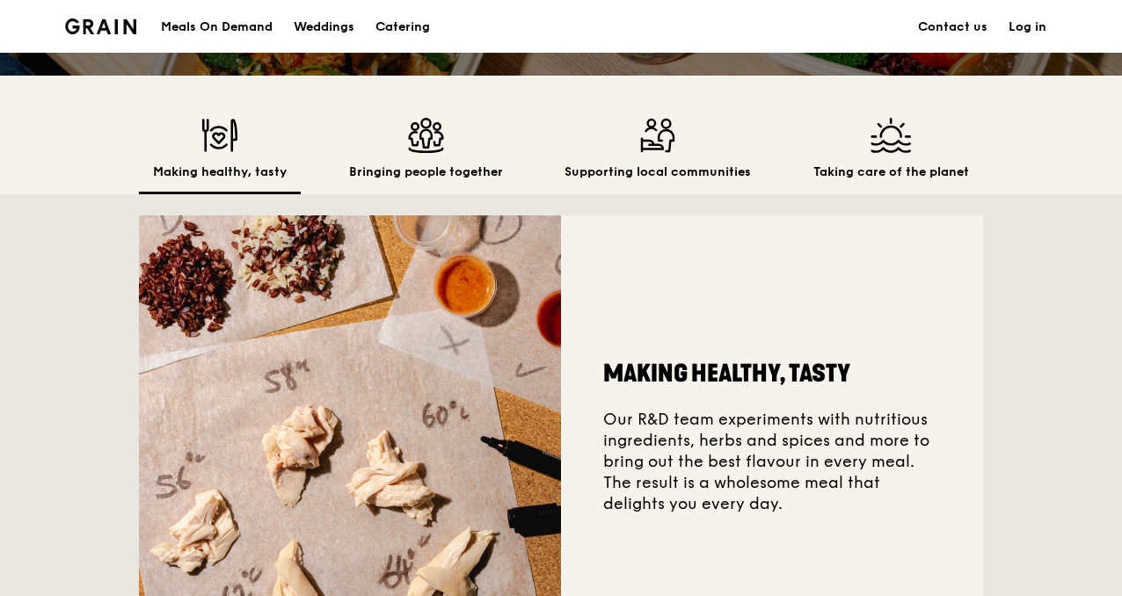
click at [420, 101] on div "Making healthy, tasty Bringing people together Supporting local communities Tak…" at bounding box center [561, 135] width 844 height 119
click at [420, 127] on img at bounding box center [426, 135] width 154 height 35
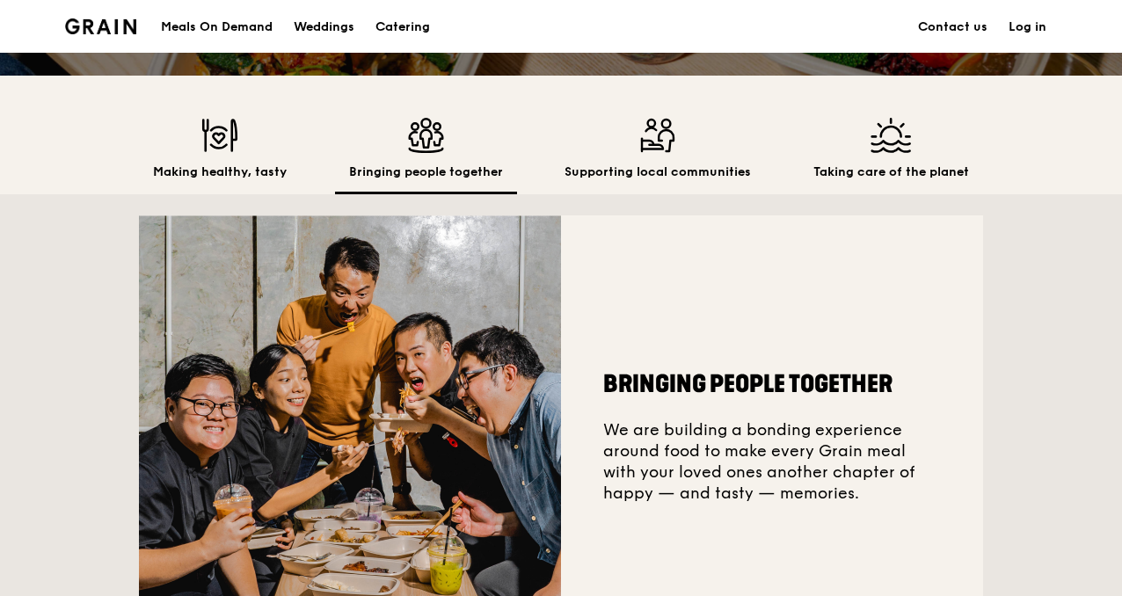
click at [713, 132] on img at bounding box center [657, 135] width 186 height 35
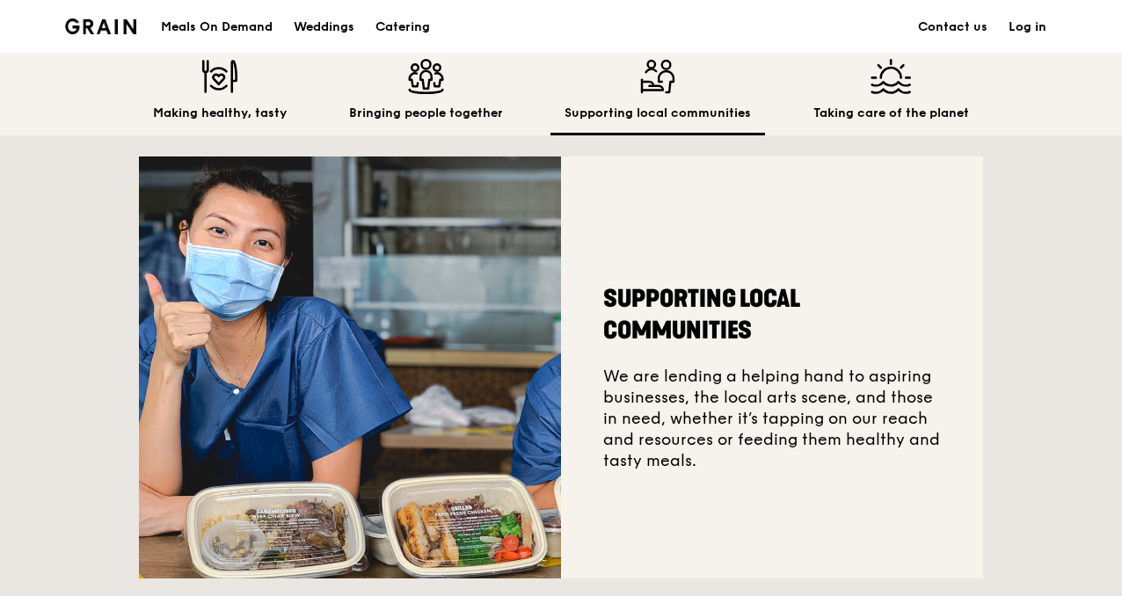
scroll to position [0, 0]
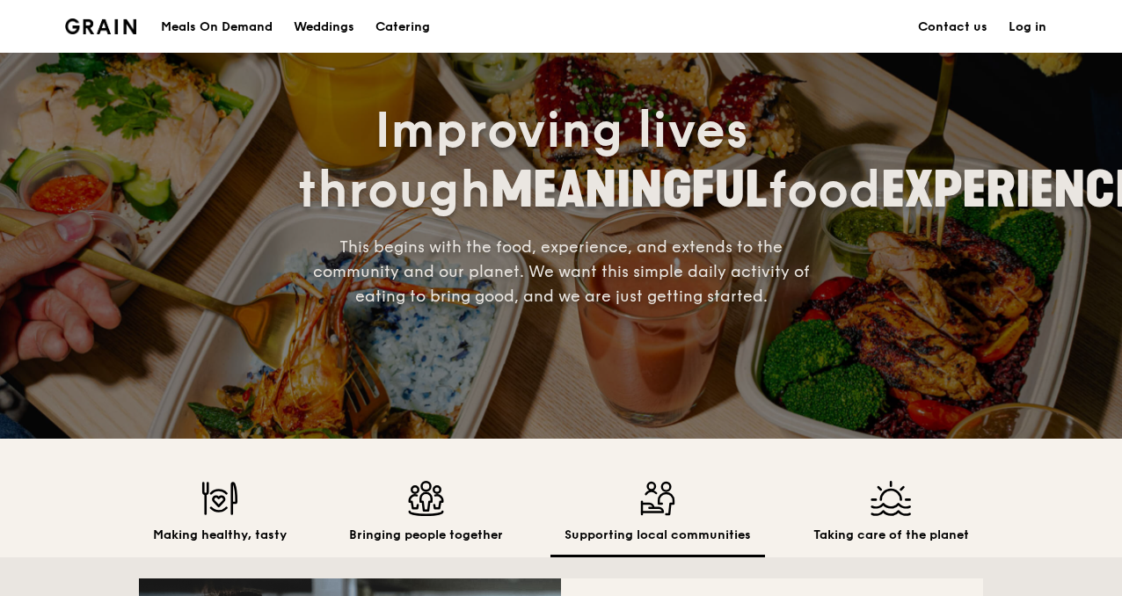
click at [869, 477] on div "Making healthy, tasty Bringing people together Supporting local communities Tak…" at bounding box center [561, 498] width 844 height 119
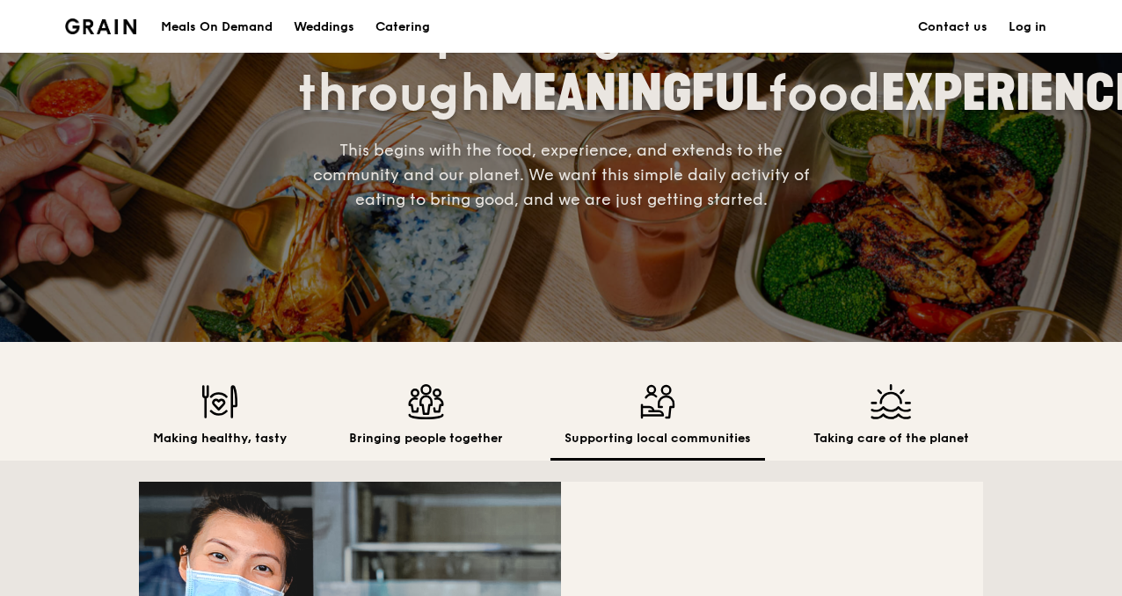
scroll to position [182, 0]
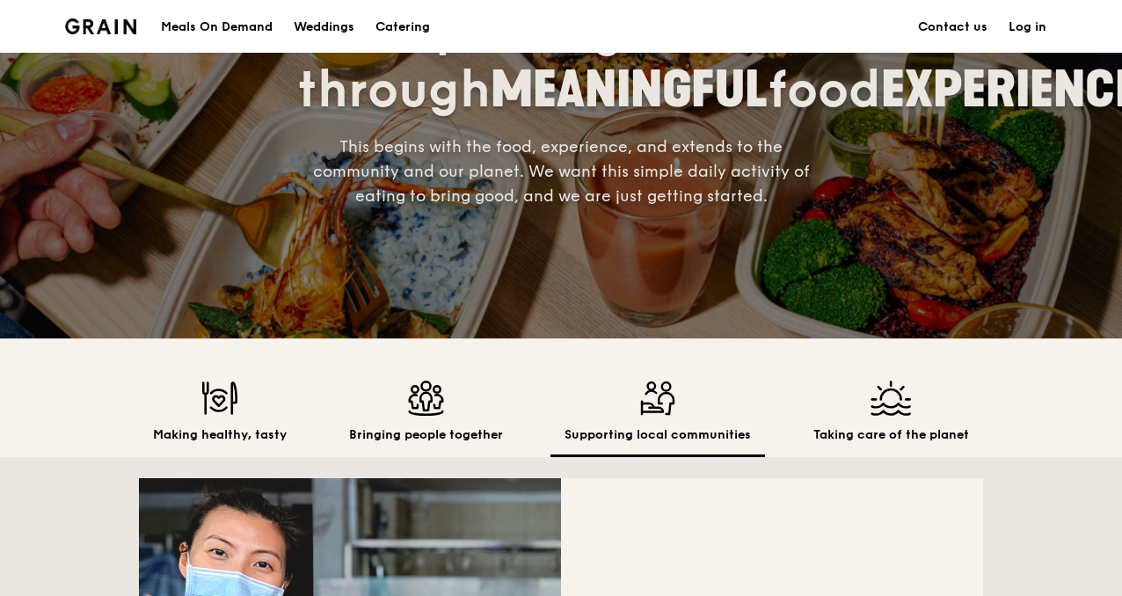
click at [894, 410] on img at bounding box center [891, 398] width 156 height 35
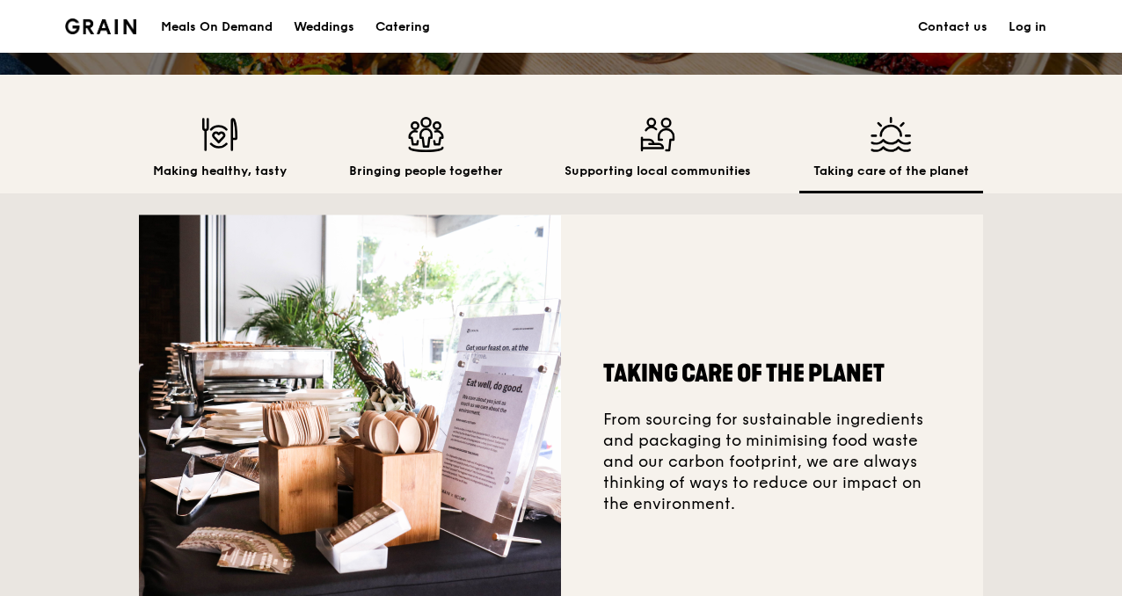
scroll to position [447, 0]
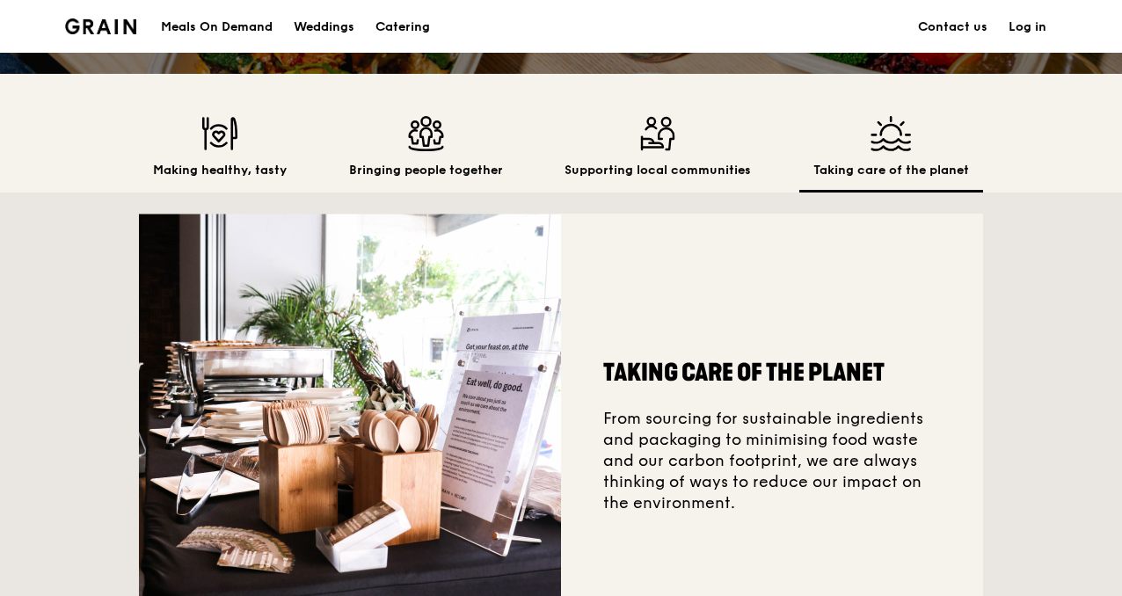
click at [409, 153] on div "Bringing people together" at bounding box center [426, 154] width 182 height 76
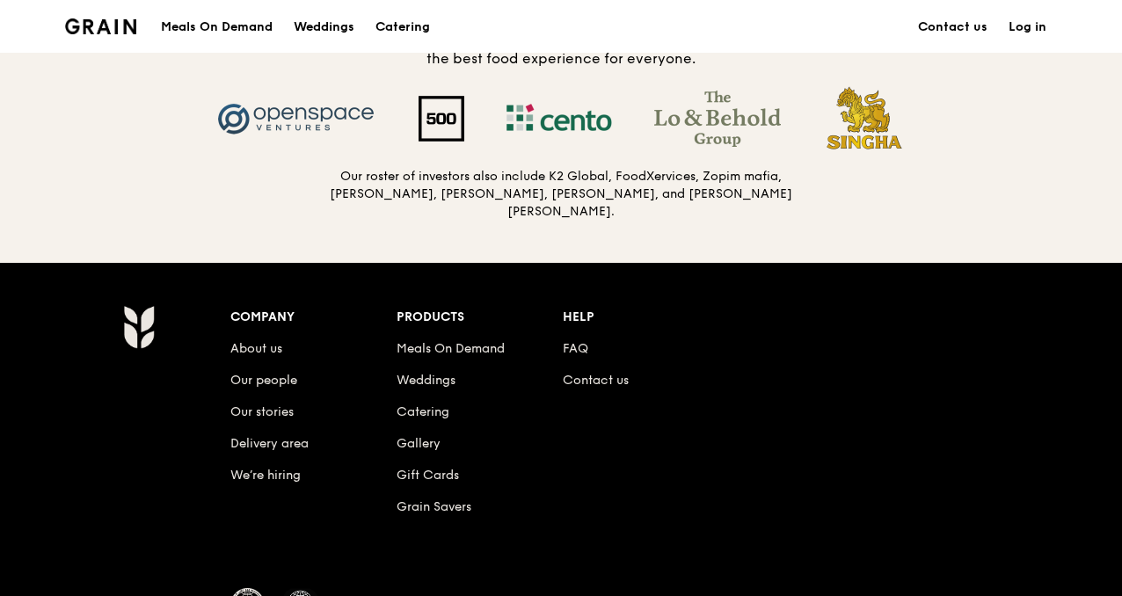
scroll to position [1977, 0]
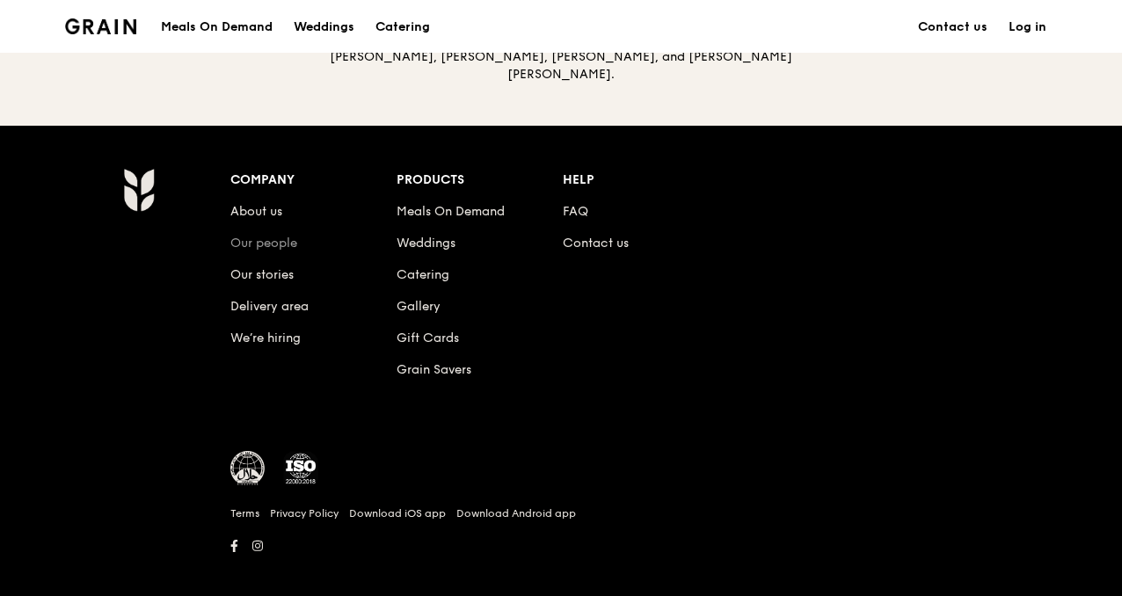
click at [262, 236] on link "Our people" at bounding box center [263, 243] width 67 height 15
